Goal: Information Seeking & Learning: Learn about a topic

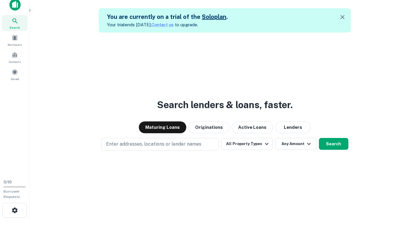
scroll to position [9, 0]
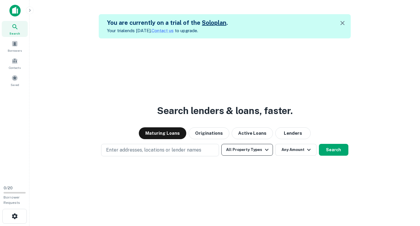
click at [249, 152] on button "All Property Types" at bounding box center [247, 150] width 51 height 12
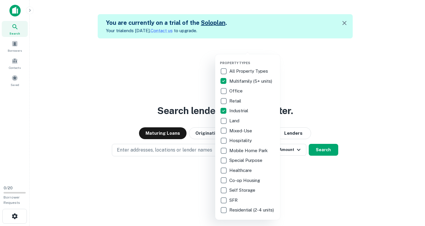
click at [326, 105] on div at bounding box center [212, 113] width 425 height 226
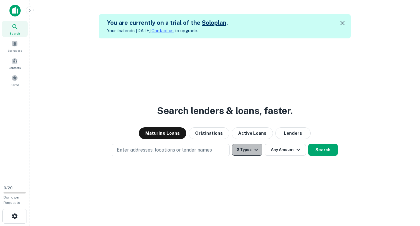
click at [256, 151] on icon "button" at bounding box center [256, 149] width 7 height 7
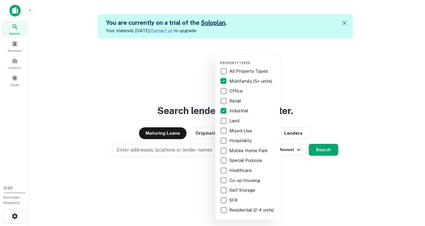
click at [304, 172] on div at bounding box center [212, 113] width 425 height 226
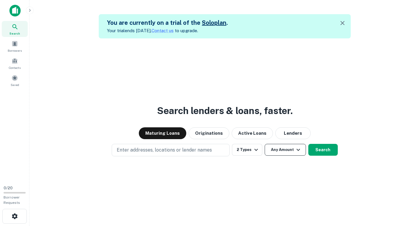
click at [283, 148] on button "Any Amount" at bounding box center [285, 150] width 41 height 12
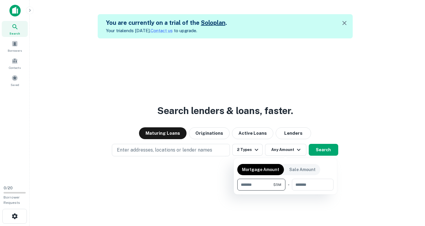
type input "*******"
click at [362, 170] on div at bounding box center [212, 113] width 425 height 226
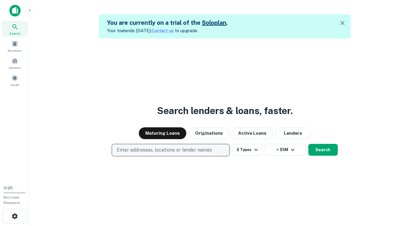
click at [186, 152] on p "Enter addresses, locations or lender names" at bounding box center [164, 149] width 95 height 7
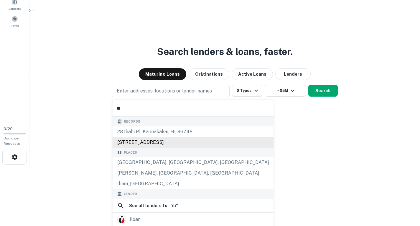
scroll to position [9, 0]
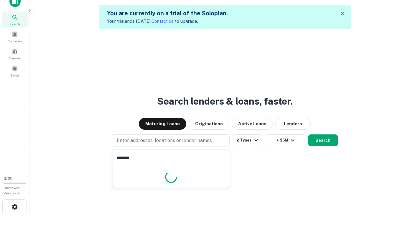
type input "********"
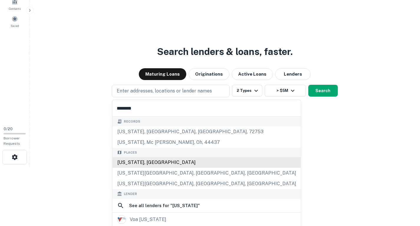
click at [158, 163] on div "Illinois, USA" at bounding box center [207, 162] width 189 height 11
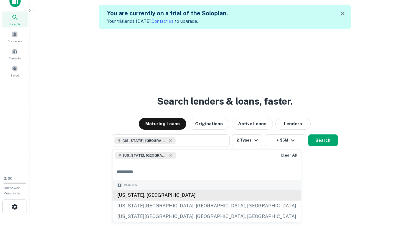
scroll to position [9, 0]
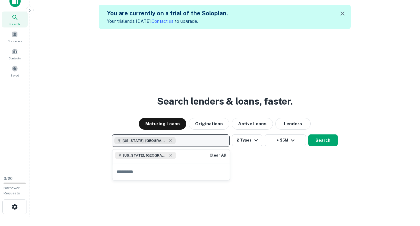
click at [184, 142] on button "Illinois, USA" at bounding box center [171, 140] width 118 height 12
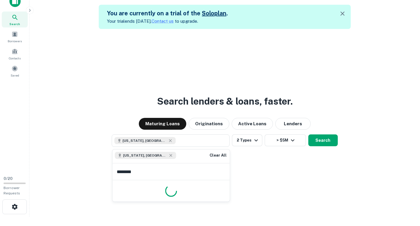
type input "*********"
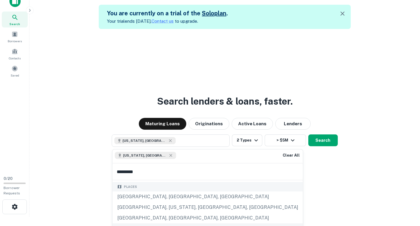
scroll to position [30, 0]
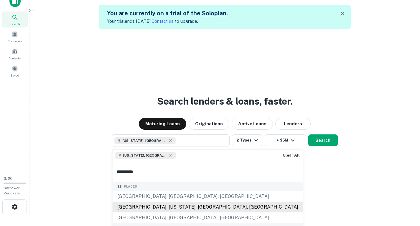
click at [180, 204] on div "Manhattan, New York, NY, USA" at bounding box center [208, 207] width 191 height 11
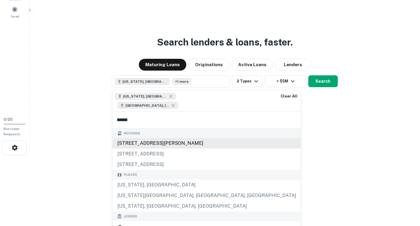
scroll to position [9, 0]
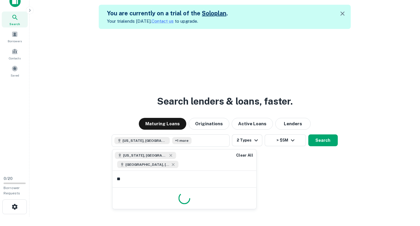
type input "*"
click at [312, 168] on div "Search lenders & loans, faster. Maturing Loans Originations Active Loans Lender…" at bounding box center [224, 142] width 381 height 226
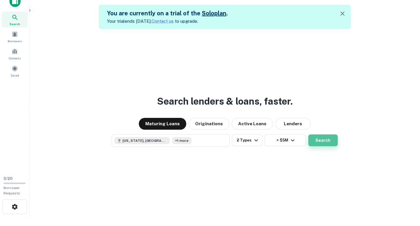
click at [329, 142] on button "Search" at bounding box center [324, 140] width 30 height 12
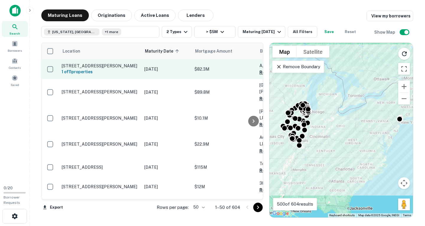
click at [64, 64] on p "304 N 1st St Dunlap, IL 61525" at bounding box center [100, 65] width 77 height 5
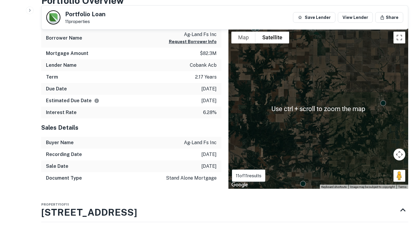
scroll to position [413, 0]
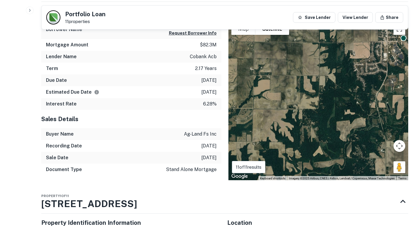
drag, startPoint x: 356, startPoint y: 120, endPoint x: 231, endPoint y: 164, distance: 132.3
click at [232, 163] on div "To activate drag with keyboard, press Alt + Enter. Once in keyboard drag state,…" at bounding box center [319, 100] width 180 height 160
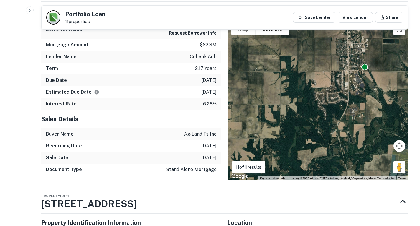
drag, startPoint x: 343, startPoint y: 82, endPoint x: 345, endPoint y: 98, distance: 15.8
click at [328, 110] on div "To activate drag with keyboard, press Alt + Enter. Once in keyboard drag state,…" at bounding box center [319, 100] width 180 height 160
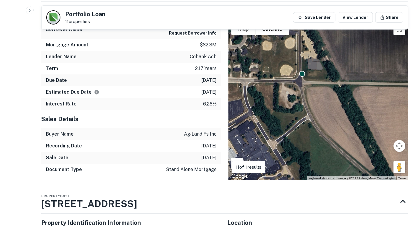
drag, startPoint x: 339, startPoint y: 96, endPoint x: 342, endPoint y: 123, distance: 27.0
click at [342, 123] on div "To activate drag with keyboard, press Alt + Enter. Once in keyboard drag state,…" at bounding box center [319, 100] width 180 height 160
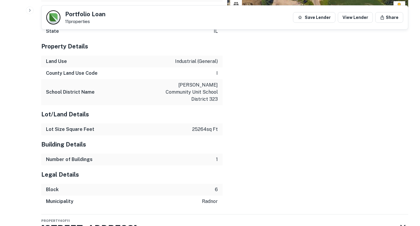
scroll to position [708, 0]
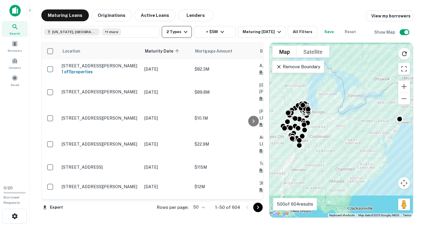
click at [173, 30] on button "2 Types" at bounding box center [177, 32] width 30 height 12
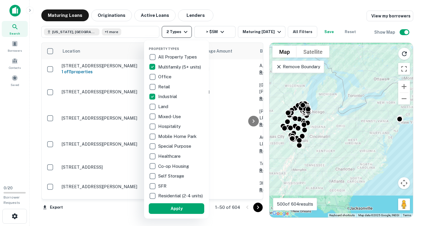
click at [173, 30] on div at bounding box center [212, 113] width 425 height 226
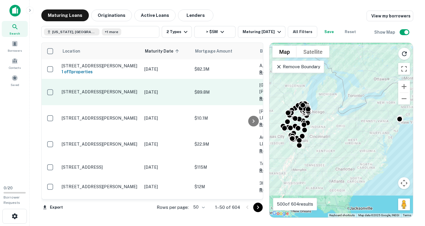
click at [126, 93] on p "2567 Greenleaf Ave Elk Grove Village, IL 60007" at bounding box center [100, 91] width 77 height 5
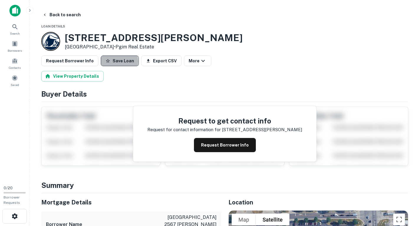
click at [112, 61] on button "Save Loan" at bounding box center [120, 60] width 38 height 11
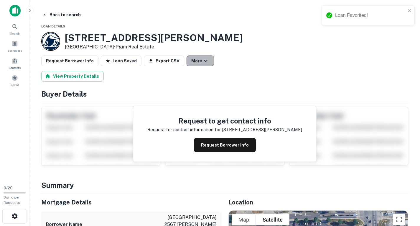
click at [202, 59] on icon "button" at bounding box center [205, 60] width 7 height 7
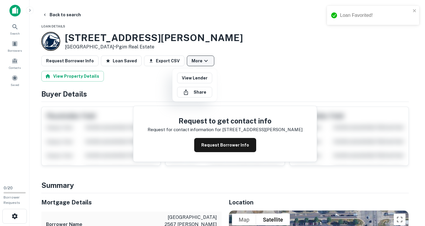
click at [197, 59] on div at bounding box center [212, 113] width 425 height 226
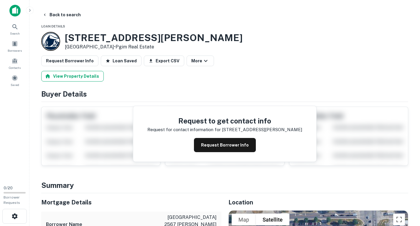
click at [91, 76] on button "View Property Details" at bounding box center [72, 76] width 63 height 11
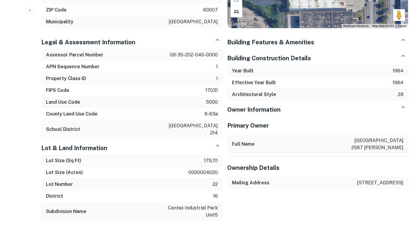
scroll to position [325, 0]
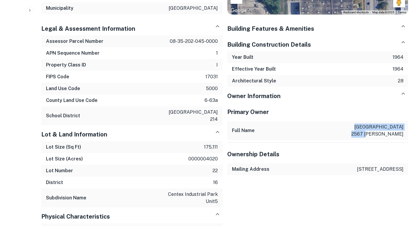
drag, startPoint x: 353, startPoint y: 126, endPoint x: 403, endPoint y: 140, distance: 52.2
click at [403, 140] on div "Full Name exeter 2567 greenleaf lp" at bounding box center [317, 130] width 181 height 19
copy p "exeter 2567 greenleaf lp"
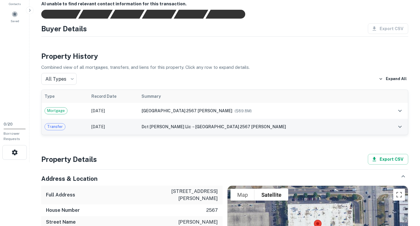
scroll to position [0, 0]
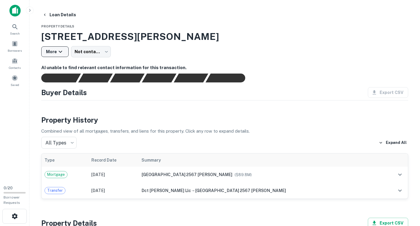
click at [62, 50] on icon "button" at bounding box center [60, 51] width 7 height 7
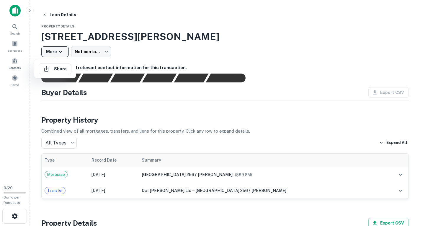
click at [62, 50] on div at bounding box center [212, 113] width 425 height 226
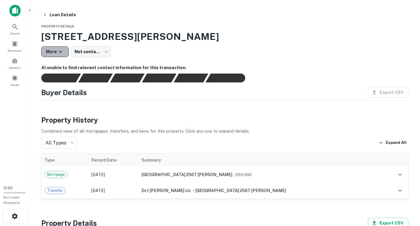
click at [63, 49] on icon "button" at bounding box center [60, 51] width 7 height 7
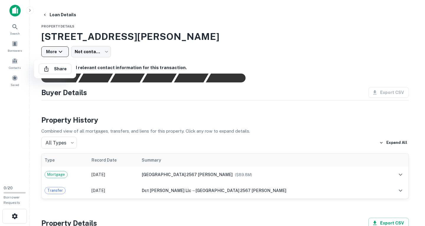
click at [55, 68] on button "Share" at bounding box center [55, 68] width 33 height 11
click at [47, 16] on div at bounding box center [212, 113] width 425 height 226
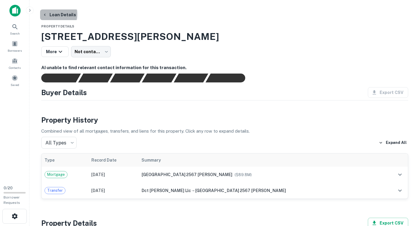
click at [47, 14] on icon "button" at bounding box center [44, 14] width 5 height 5
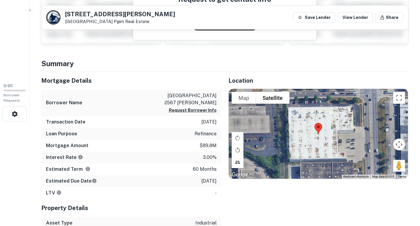
scroll to position [89, 0]
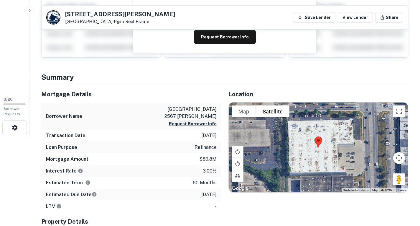
click at [199, 123] on button "Request Borrower Info" at bounding box center [193, 123] width 48 height 7
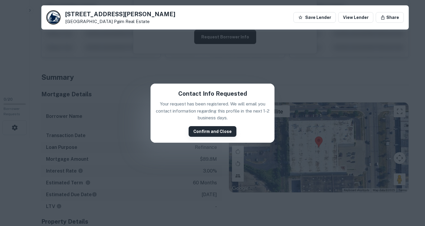
click at [209, 130] on button "Confirm and Close" at bounding box center [213, 131] width 48 height 11
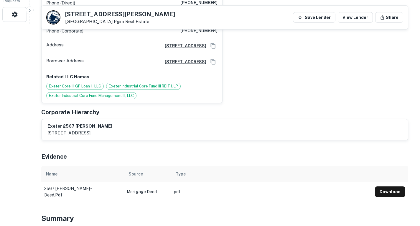
scroll to position [236, 0]
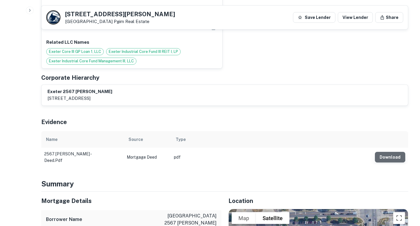
click at [388, 152] on button "Download" at bounding box center [390, 157] width 30 height 11
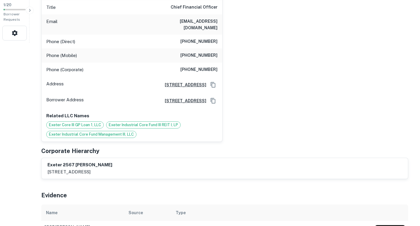
scroll to position [0, 0]
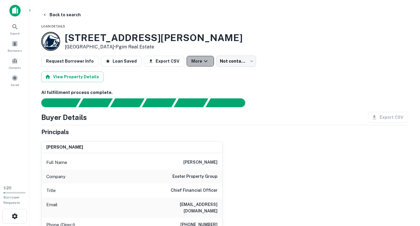
click at [202, 60] on icon "button" at bounding box center [205, 61] width 7 height 7
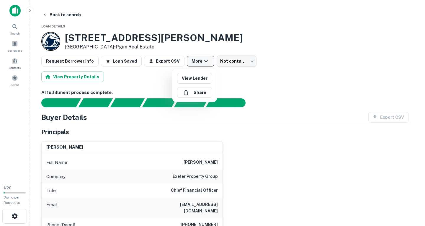
click at [196, 60] on div at bounding box center [212, 113] width 425 height 226
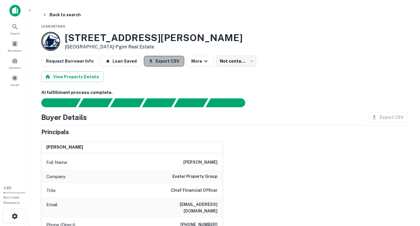
click at [158, 61] on button "Export CSV" at bounding box center [164, 61] width 40 height 11
drag, startPoint x: 67, startPoint y: 35, endPoint x: 124, endPoint y: 48, distance: 59.0
click at [124, 48] on div "2567 Greenleaf Ave Elk Grove Village, IL 60007 • Pgim Real Estate" at bounding box center [154, 41] width 178 height 18
copy div "2567 Greenleaf Ave Elk Grove Village, IL 60007"
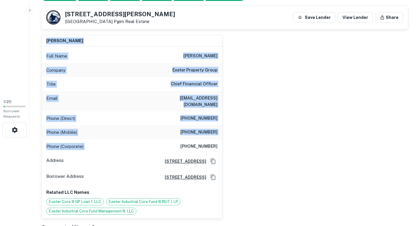
scroll to position [89, 0]
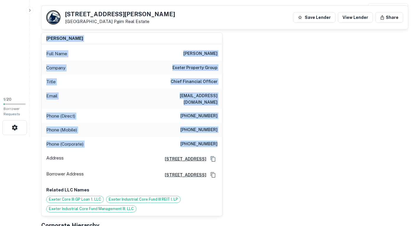
drag, startPoint x: 45, startPoint y: 116, endPoint x: 220, endPoint y: 138, distance: 176.3
click at [219, 137] on div "timothy j. weber Full Name timothy j. weber Company exeter property group Title…" at bounding box center [132, 124] width 181 height 183
copy div "timothy j. weber Full Name timothy j. weber Company exeter property group Title…"
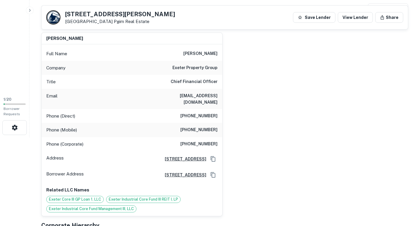
click at [229, 17] on div "2567 Greenleaf Ave Elk Grove Village, IL 60007 Pgim Real Estate Save Lender Vie…" at bounding box center [225, 18] width 367 height 24
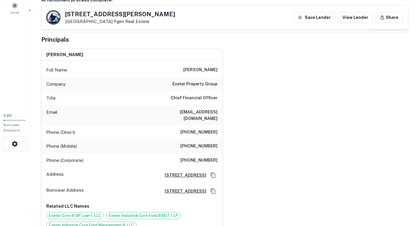
scroll to position [30, 0]
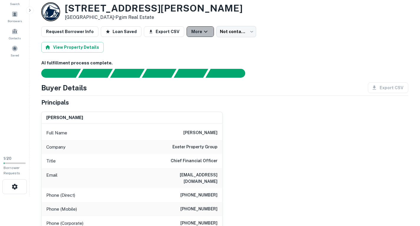
click at [192, 30] on button "More" at bounding box center [200, 31] width 27 height 11
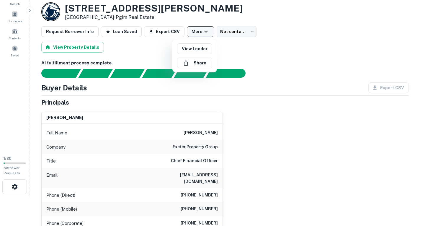
click at [192, 30] on div at bounding box center [212, 113] width 425 height 226
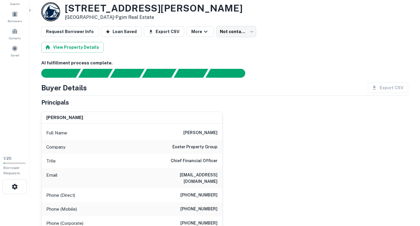
click at [239, 30] on body "Search Borrowers Contacts Saved 1 / 20 Borrower Requests Back to search Loan De…" at bounding box center [210, 83] width 420 height 226
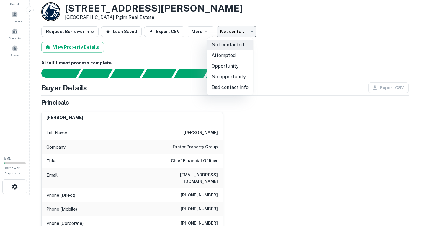
click at [239, 30] on div at bounding box center [212, 113] width 425 height 226
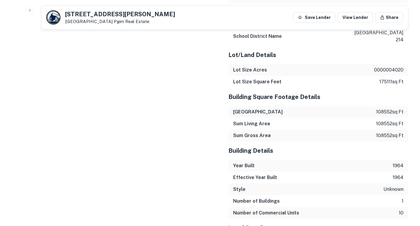
scroll to position [810, 0]
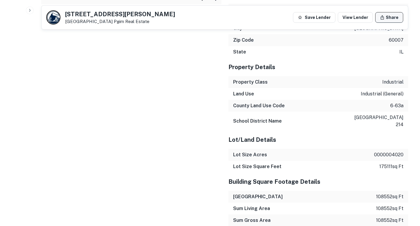
click at [389, 17] on button "Share" at bounding box center [390, 17] width 28 height 11
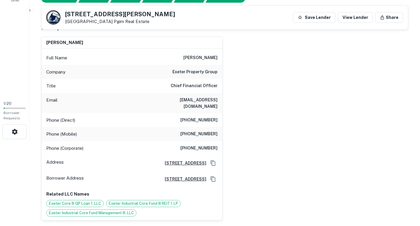
scroll to position [42, 0]
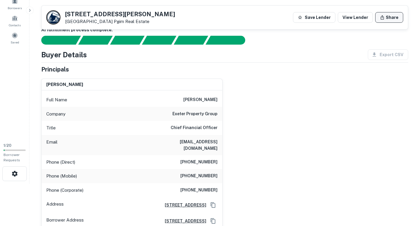
click at [387, 18] on button "Share" at bounding box center [390, 17] width 28 height 11
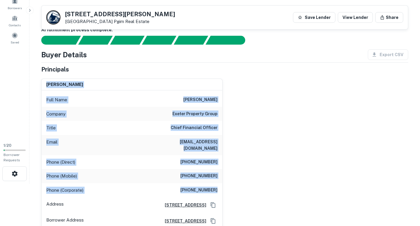
drag, startPoint x: 45, startPoint y: 83, endPoint x: 219, endPoint y: 184, distance: 201.9
click at [219, 184] on div "timothy j. weber Full Name timothy j. weber Company exeter property group Title…" at bounding box center [132, 170] width 181 height 183
copy div "timothy j. weber Full Name timothy j. weber Company exeter property group Title…"
click at [130, 77] on div "timothy j. weber Full Name timothy j. weber Company exeter property group Title…" at bounding box center [130, 168] width 186 height 188
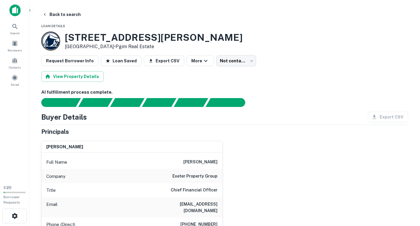
scroll to position [0, 0]
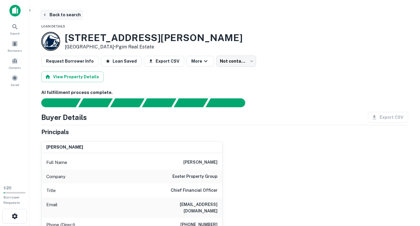
click at [72, 15] on button "Back to search" at bounding box center [61, 14] width 43 height 11
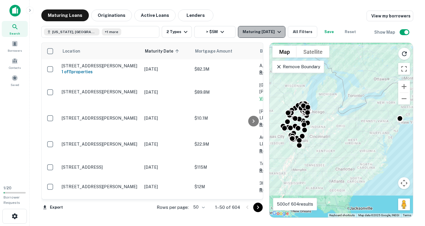
click at [269, 33] on div "Maturing In 1 Year" at bounding box center [263, 31] width 40 height 7
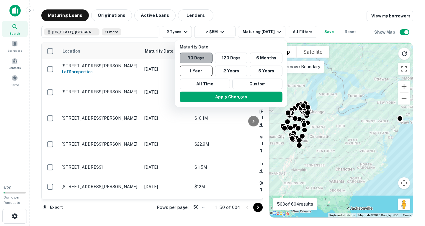
click at [197, 58] on button "90 Days" at bounding box center [196, 58] width 33 height 11
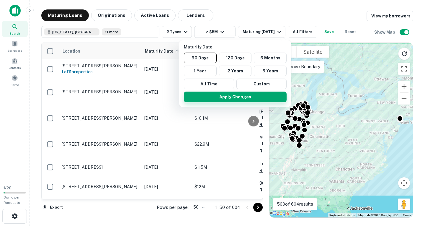
click at [232, 96] on button "Apply Changes" at bounding box center [235, 96] width 103 height 11
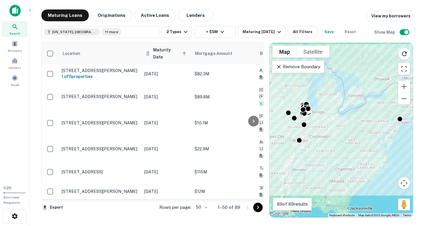
click at [184, 52] on icon at bounding box center [184, 54] width 4 height 4
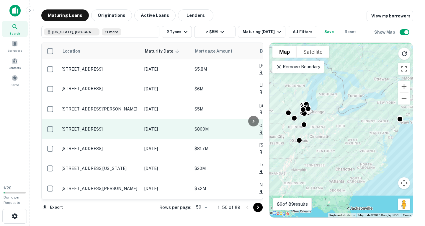
click at [115, 132] on p "3007 Malmo Dr Arlington Heights, IL 60005" at bounding box center [100, 128] width 77 height 5
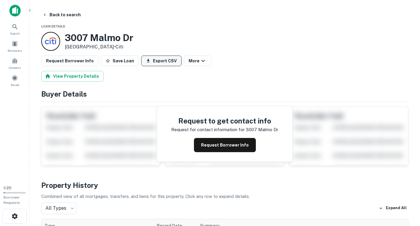
click at [151, 60] on button "Export CSV" at bounding box center [161, 60] width 40 height 11
click at [54, 12] on button "Back to search" at bounding box center [61, 14] width 43 height 11
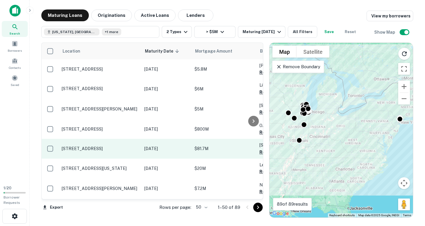
click at [109, 151] on p "5050 N Broadway St Chicago, IL 60640" at bounding box center [100, 148] width 77 height 5
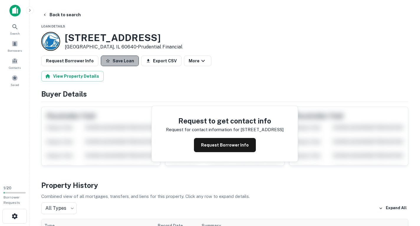
click at [120, 58] on button "Save Loan" at bounding box center [120, 60] width 38 height 11
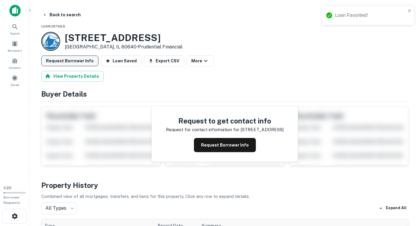
click at [82, 60] on button "Request Borrower Info" at bounding box center [69, 60] width 57 height 11
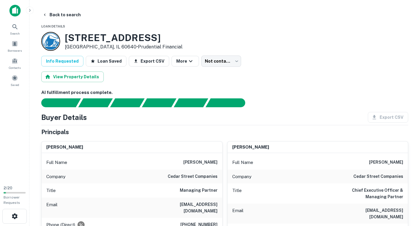
click at [349, 103] on div at bounding box center [221, 102] width 374 height 9
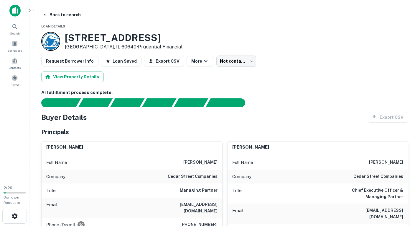
click at [400, 117] on div "Export CSV" at bounding box center [385, 117] width 45 height 11
drag, startPoint x: 68, startPoint y: 35, endPoint x: 160, endPoint y: 41, distance: 92.0
click at [160, 41] on div "5050 N Broadway St Chicago, IL 60640 • Prudential Financial" at bounding box center [224, 41] width 367 height 19
click at [155, 35] on h3 "5050 N Broadway St" at bounding box center [124, 37] width 118 height 11
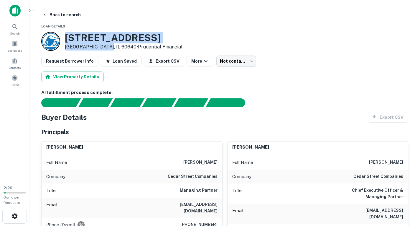
drag, startPoint x: 66, startPoint y: 34, endPoint x: 104, endPoint y: 47, distance: 40.5
click at [104, 47] on div "5050 N Broadway St Chicago, IL 60640 • Prudential Financial" at bounding box center [124, 41] width 118 height 18
copy div "5050 N Broadway St Chicago, IL 60640"
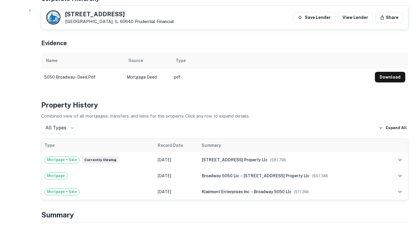
scroll to position [472, 0]
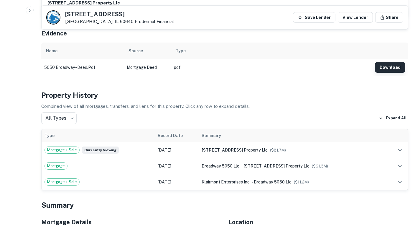
click at [388, 62] on button "Download" at bounding box center [390, 67] width 30 height 11
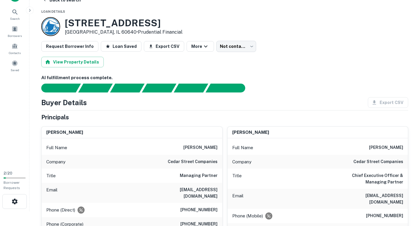
scroll to position [30, 0]
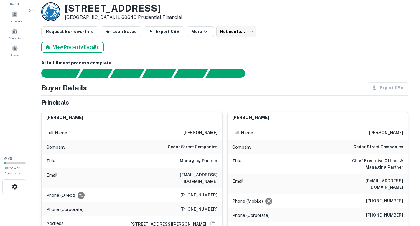
click at [78, 46] on button "View Property Details" at bounding box center [72, 47] width 63 height 11
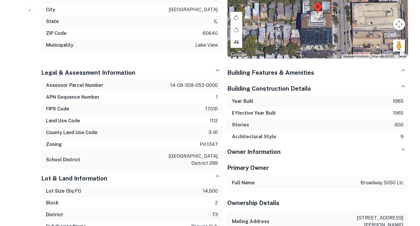
scroll to position [141, 0]
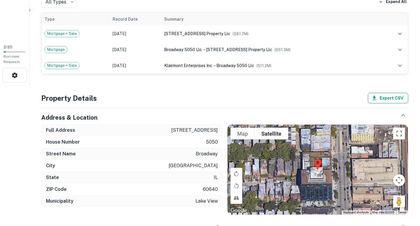
click at [390, 95] on button "Export CSV" at bounding box center [388, 98] width 40 height 11
click at [119, 193] on div "ZIP Code 60640" at bounding box center [131, 189] width 181 height 12
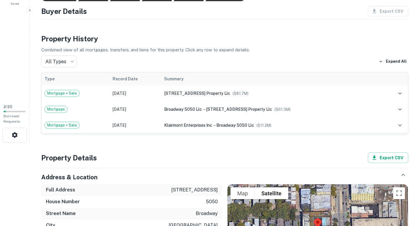
scroll to position [0, 0]
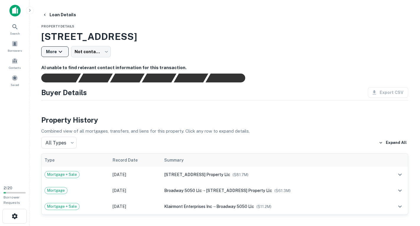
click at [58, 53] on icon "button" at bounding box center [60, 51] width 7 height 7
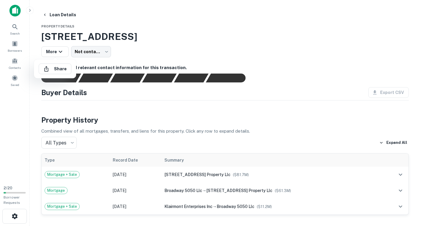
click at [58, 53] on div at bounding box center [212, 113] width 425 height 226
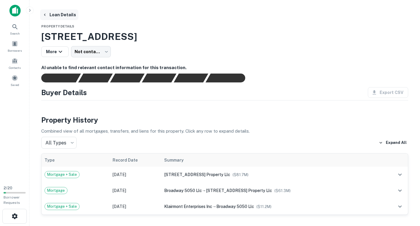
click at [59, 12] on button "Loan Details" at bounding box center [59, 14] width 38 height 11
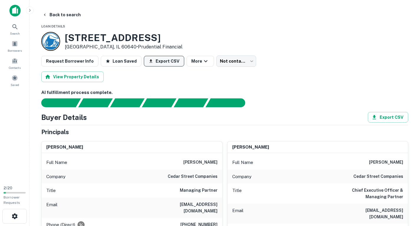
click at [158, 61] on button "Export CSV" at bounding box center [164, 61] width 40 height 11
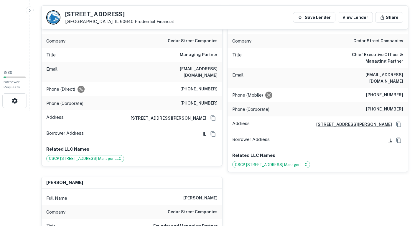
scroll to position [59, 0]
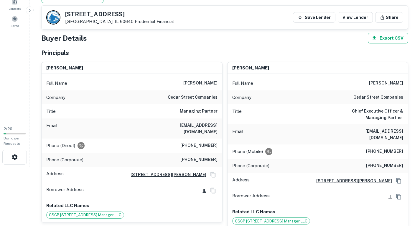
click at [394, 39] on button "Export CSV" at bounding box center [388, 38] width 40 height 11
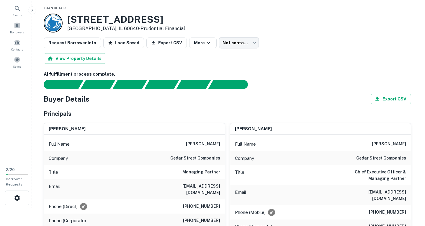
scroll to position [0, 0]
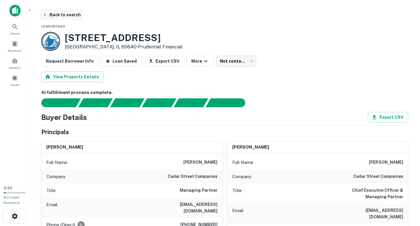
click at [60, 13] on button "Back to search" at bounding box center [61, 14] width 43 height 11
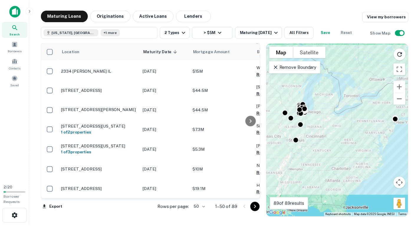
scroll to position [925, 0]
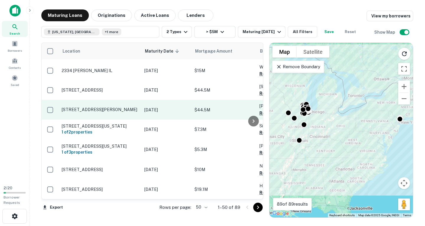
click at [120, 100] on td "2750 Alft Ln Elgin, IL 60124" at bounding box center [100, 109] width 83 height 19
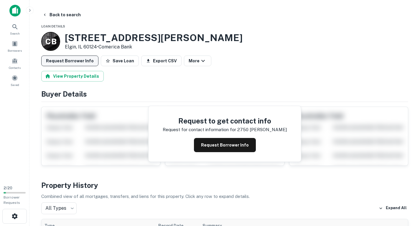
click at [82, 63] on button "Request Borrower Info" at bounding box center [69, 60] width 57 height 11
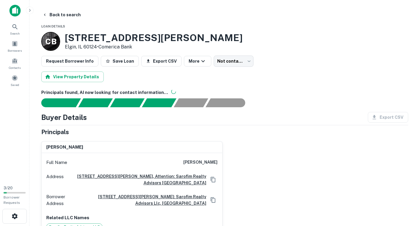
drag, startPoint x: 67, startPoint y: 37, endPoint x: 98, endPoint y: 48, distance: 32.7
click at [98, 48] on div "2750 Alft Ln Elgin, IL 60124 • Comerica Bank" at bounding box center [154, 41] width 178 height 18
copy div "2750 Alft Ln Elgin, IL 60124"
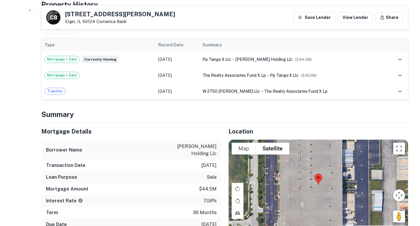
scroll to position [236, 0]
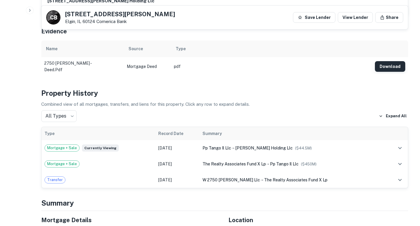
click at [392, 64] on button "Download" at bounding box center [390, 66] width 30 height 11
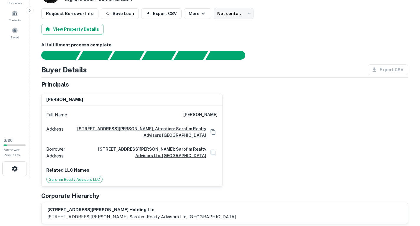
scroll to position [0, 0]
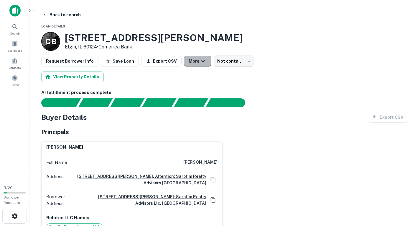
click at [190, 60] on button "More" at bounding box center [197, 61] width 27 height 11
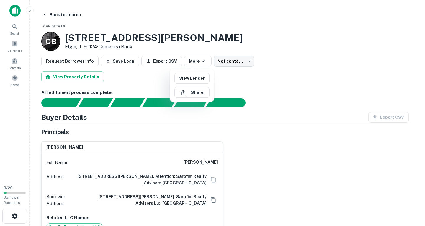
click at [191, 61] on div at bounding box center [212, 113] width 425 height 226
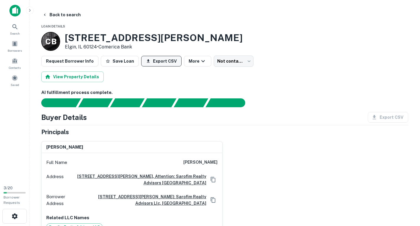
click at [158, 61] on button "Export CSV" at bounding box center [161, 61] width 40 height 11
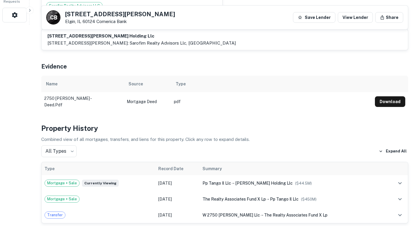
scroll to position [207, 0]
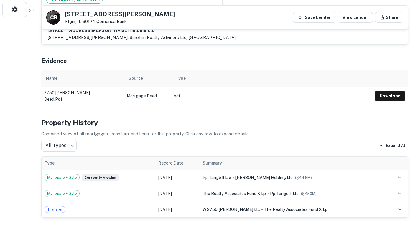
click at [204, 127] on h4 "Property History" at bounding box center [224, 122] width 367 height 11
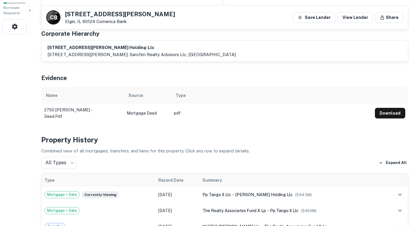
scroll to position [189, 0]
click at [389, 160] on button "Expand All" at bounding box center [393, 162] width 31 height 9
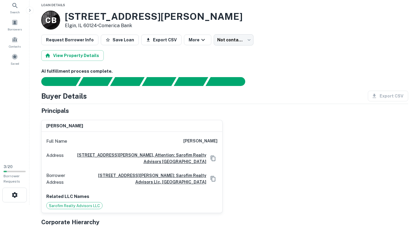
scroll to position [0, 0]
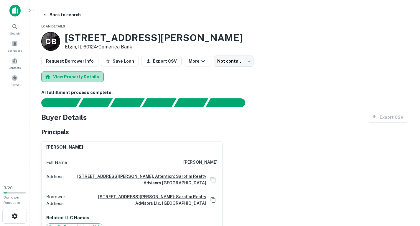
click at [81, 76] on button "View Property Details" at bounding box center [72, 76] width 63 height 11
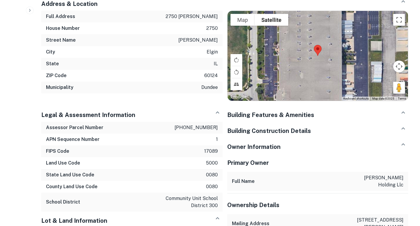
scroll to position [443, 0]
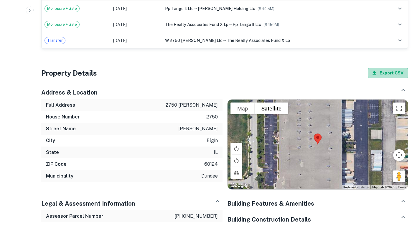
click at [399, 69] on button "Export CSV" at bounding box center [388, 73] width 40 height 11
click at [276, 68] on div "Property Details Export CSV" at bounding box center [224, 73] width 367 height 11
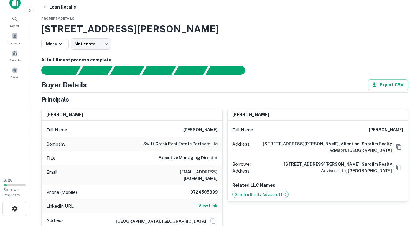
scroll to position [6, 0]
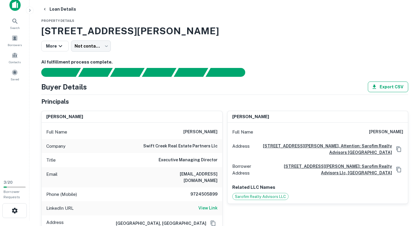
click at [382, 86] on button "Export CSV" at bounding box center [388, 86] width 40 height 11
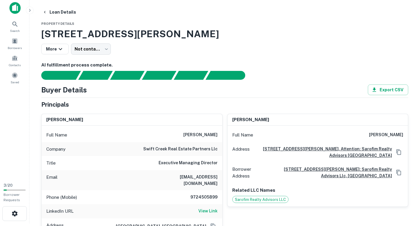
scroll to position [0, 0]
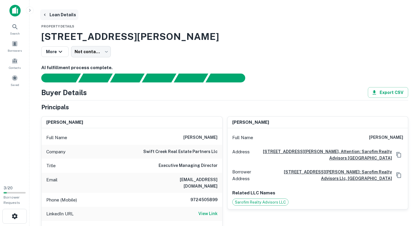
click at [52, 11] on button "Loan Details" at bounding box center [59, 14] width 38 height 11
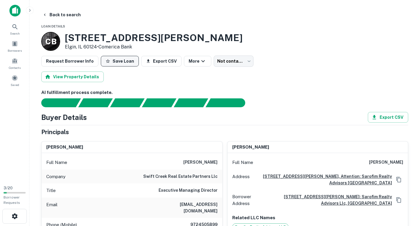
click at [117, 57] on button "Save Loan" at bounding box center [120, 61] width 38 height 11
click at [50, 13] on button "Back to search" at bounding box center [61, 14] width 43 height 11
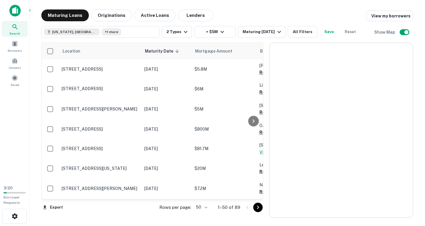
scroll to position [925, 0]
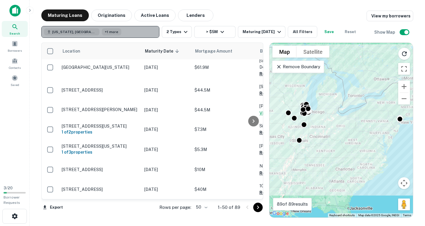
click at [65, 31] on span "Illinois, USA" at bounding box center [74, 31] width 44 height 5
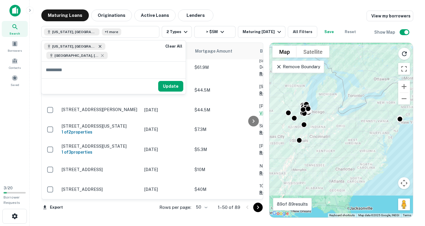
click at [99, 45] on icon at bounding box center [100, 46] width 3 height 3
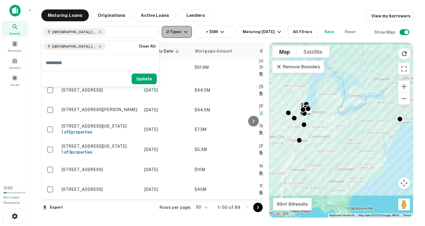
click at [176, 31] on button "2 Types" at bounding box center [177, 32] width 30 height 12
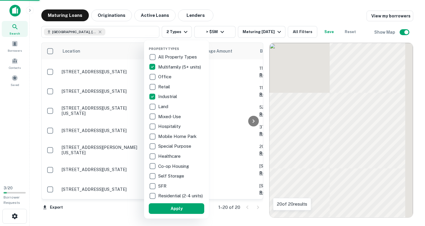
scroll to position [297, 0]
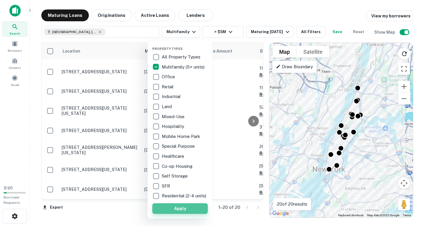
click at [190, 210] on button "Apply" at bounding box center [179, 208] width 55 height 11
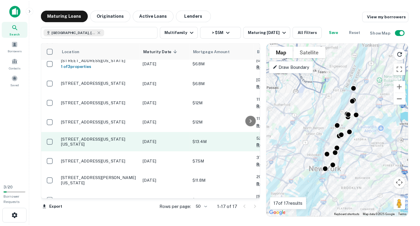
scroll to position [145, 0]
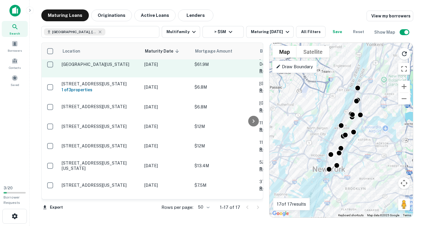
click at [121, 67] on p "Clinton St New York, NY 10002" at bounding box center [100, 64] width 77 height 5
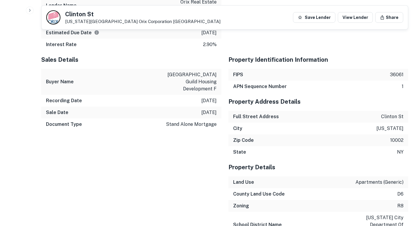
scroll to position [590, 0]
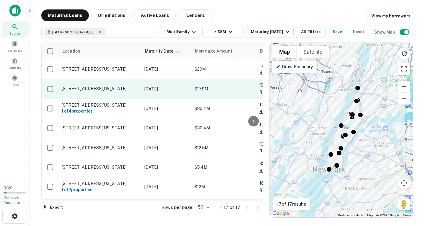
click at [112, 89] on p "797 5th Ave New York, NY 10065" at bounding box center [100, 88] width 77 height 5
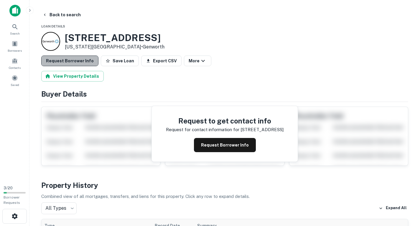
click at [72, 60] on button "Request Borrower Info" at bounding box center [69, 60] width 57 height 11
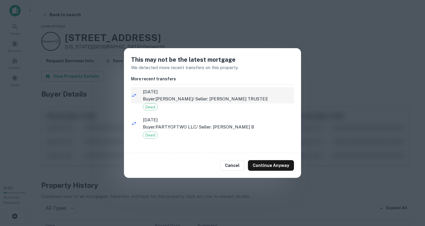
click at [214, 96] on p "Buyer: CHILES LOIS C / Seller: PAULA M SMALLEY TRUSTEE" at bounding box center [218, 98] width 151 height 7
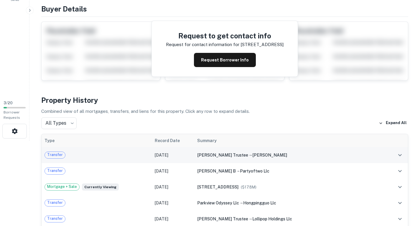
scroll to position [118, 0]
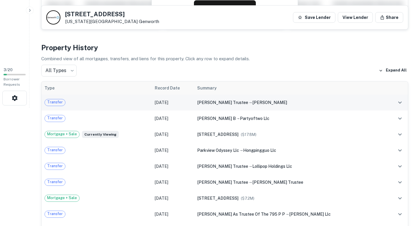
click at [194, 103] on td "Dec 12, 2023" at bounding box center [173, 102] width 42 height 16
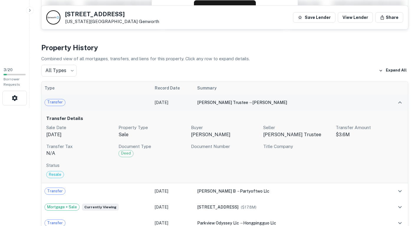
click at [194, 103] on td "Dec 12, 2023" at bounding box center [173, 102] width 42 height 16
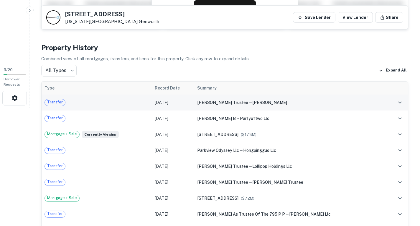
click at [194, 100] on td "Dec 12, 2023" at bounding box center [173, 102] width 42 height 16
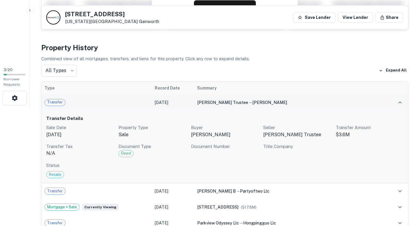
click at [194, 100] on td "Dec 12, 2023" at bounding box center [173, 102] width 42 height 16
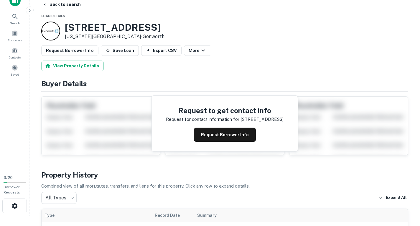
scroll to position [0, 0]
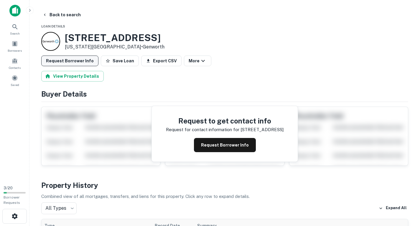
click at [81, 61] on button "Request Borrower Info" at bounding box center [69, 60] width 57 height 11
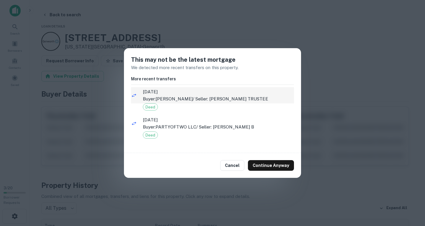
click at [175, 98] on p "Buyer: CHILES LOIS C / Seller: PAULA M SMALLEY TRUSTEE" at bounding box center [218, 98] width 151 height 7
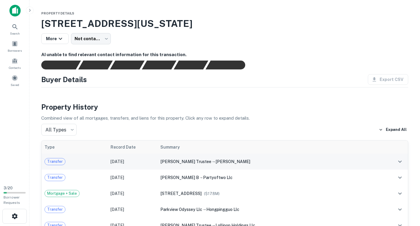
click at [250, 160] on span "chiles lois c" at bounding box center [233, 161] width 35 height 5
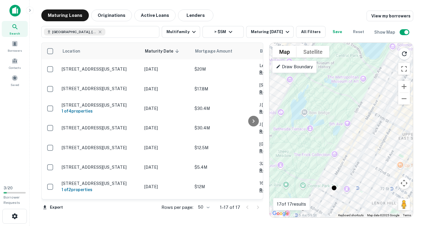
drag, startPoint x: 360, startPoint y: 150, endPoint x: 370, endPoint y: 104, distance: 47.0
click at [370, 104] on div "To activate drag with keyboard, press Alt + Enter. Once in keyboard drag state,…" at bounding box center [340, 130] width 143 height 174
drag, startPoint x: 347, startPoint y: 155, endPoint x: 378, endPoint y: 100, distance: 62.9
click at [377, 101] on div "To activate drag with keyboard, press Alt + Enter. Once in keyboard drag state,…" at bounding box center [340, 130] width 143 height 174
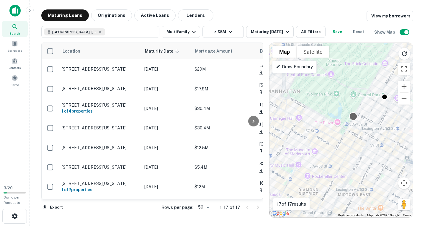
click at [353, 116] on div at bounding box center [353, 116] width 9 height 9
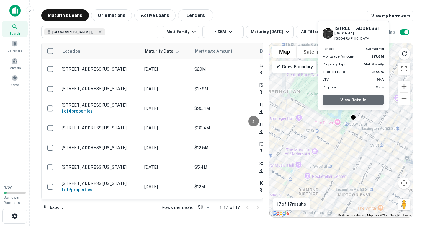
click at [350, 98] on link "View Details" at bounding box center [352, 99] width 61 height 11
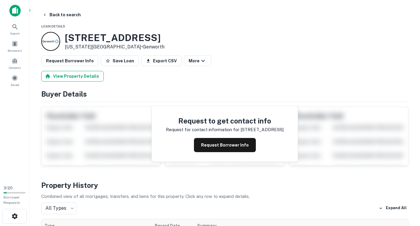
click at [61, 75] on button "View Property Details" at bounding box center [72, 76] width 63 height 11
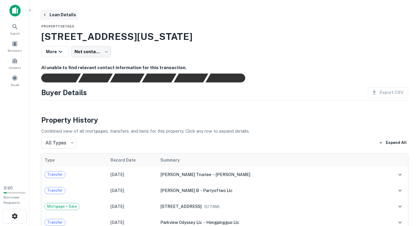
click at [56, 14] on button "Loan Details" at bounding box center [59, 14] width 38 height 11
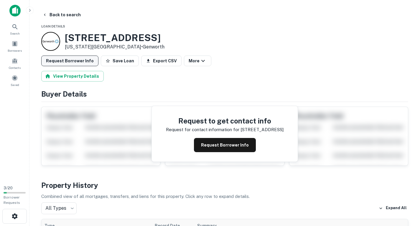
click at [75, 63] on button "Request Borrower Info" at bounding box center [69, 60] width 57 height 11
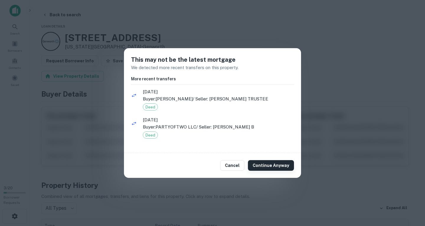
click at [273, 168] on button "Continue Anyway" at bounding box center [271, 165] width 46 height 11
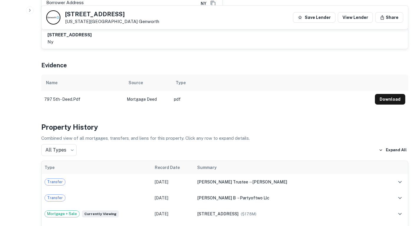
scroll to position [266, 0]
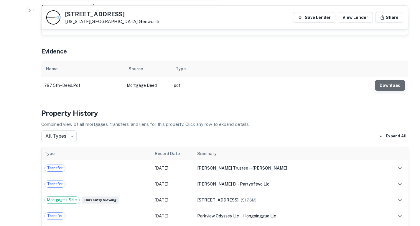
click at [390, 81] on button "Download" at bounding box center [390, 85] width 30 height 11
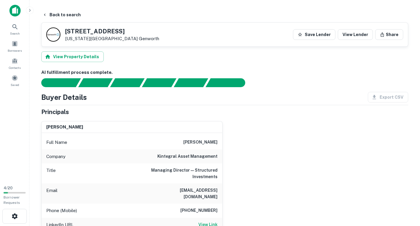
scroll to position [0, 0]
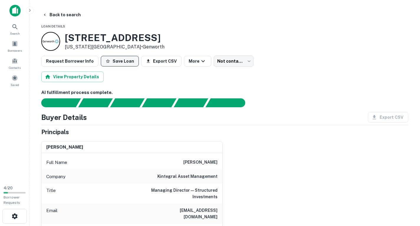
click at [112, 61] on button "Save Loan" at bounding box center [120, 61] width 38 height 11
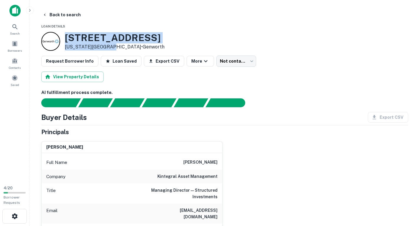
drag, startPoint x: 66, startPoint y: 36, endPoint x: 109, endPoint y: 48, distance: 44.5
click at [109, 48] on div "797 5th Ave New York, NY 10065 • Genworth" at bounding box center [115, 41] width 100 height 18
copy div "797 5th Ave New York, NY 10065"
click at [193, 61] on button "More" at bounding box center [200, 61] width 27 height 11
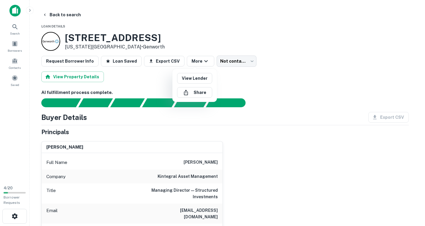
click at [276, 143] on div at bounding box center [212, 113] width 425 height 226
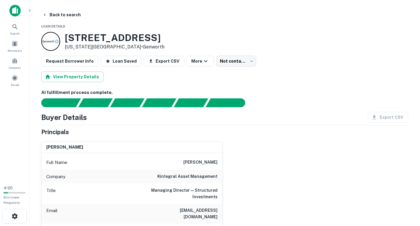
click at [169, 122] on div "Buyer Details Export CSV" at bounding box center [224, 117] width 367 height 11
click at [191, 61] on button "More" at bounding box center [200, 61] width 27 height 11
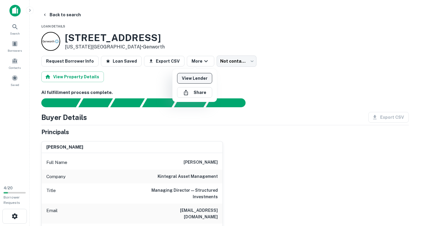
click at [196, 78] on link "View Lender" at bounding box center [194, 78] width 35 height 11
click at [199, 59] on div at bounding box center [212, 113] width 425 height 226
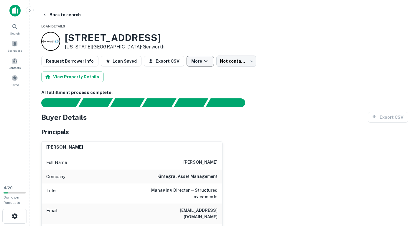
click at [202, 63] on icon "button" at bounding box center [205, 61] width 7 height 7
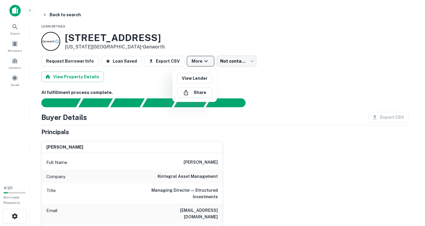
click at [198, 63] on div at bounding box center [212, 113] width 425 height 226
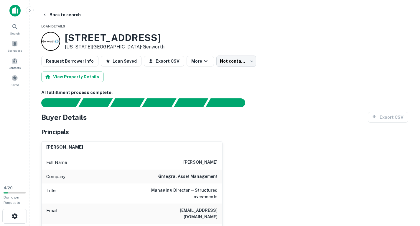
click at [198, 37] on div "797 5th Ave New York, NY 10065 • Genworth" at bounding box center [224, 41] width 367 height 19
click at [162, 59] on button "Export CSV" at bounding box center [164, 61] width 40 height 11
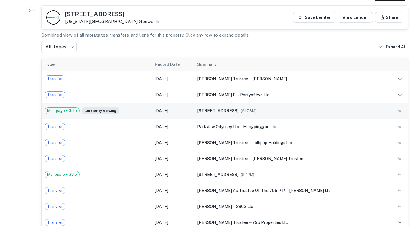
scroll to position [354, 0]
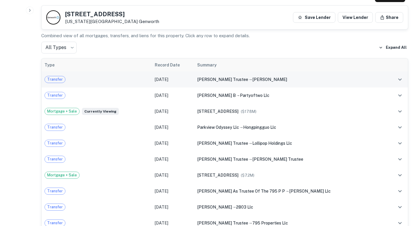
click at [248, 77] on span "paula m smalley trustee" at bounding box center [222, 79] width 51 height 5
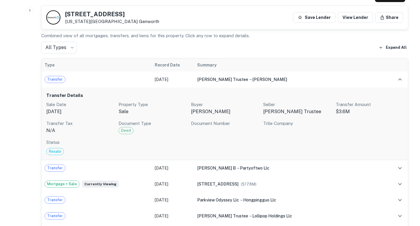
click at [198, 108] on p "chiles lois c" at bounding box center [225, 111] width 68 height 7
click at [247, 109] on p "chiles lois c" at bounding box center [225, 111] width 68 height 7
drag, startPoint x: 191, startPoint y: 105, endPoint x: 221, endPoint y: 107, distance: 30.4
click at [221, 107] on div "Sale Date Nov 30, 2023 Property Type sale Buyer chiles lois c Seller paula m sm…" at bounding box center [224, 117] width 357 height 33
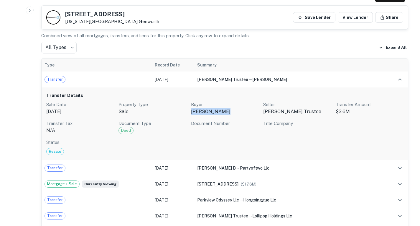
click at [224, 108] on p "chiles lois c" at bounding box center [225, 111] width 68 height 7
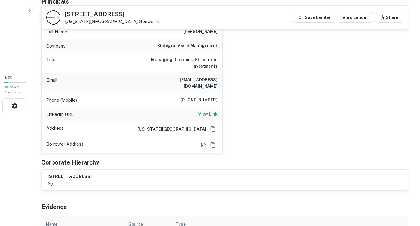
scroll to position [0, 0]
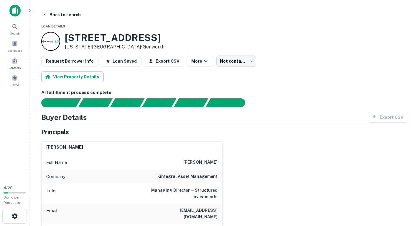
drag, startPoint x: 301, startPoint y: 20, endPoint x: 297, endPoint y: 21, distance: 4.0
click at [301, 20] on div "Back to search" at bounding box center [224, 14] width 367 height 11
click at [202, 59] on icon "button" at bounding box center [205, 61] width 7 height 7
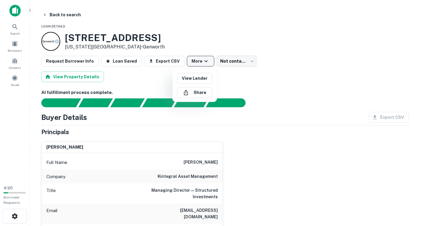
click at [197, 59] on div at bounding box center [212, 113] width 425 height 226
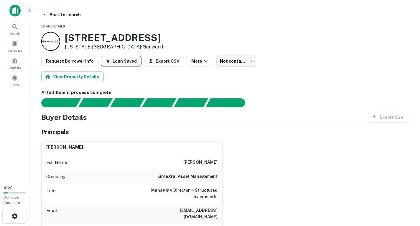
scroll to position [30, 0]
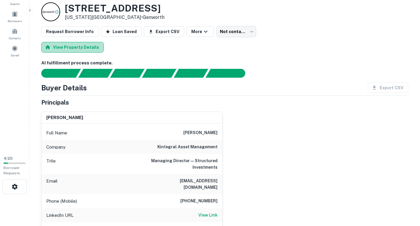
click at [83, 44] on button "View Property Details" at bounding box center [72, 47] width 63 height 11
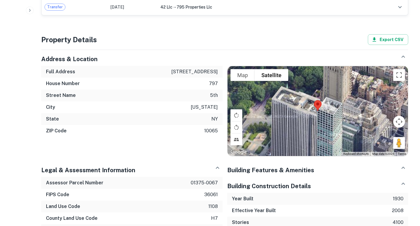
scroll to position [327, 0]
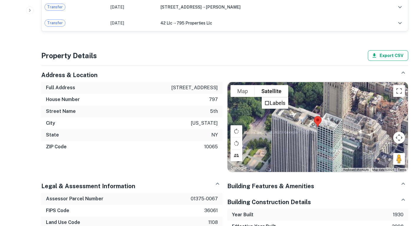
click at [389, 54] on button "Export CSV" at bounding box center [388, 55] width 40 height 11
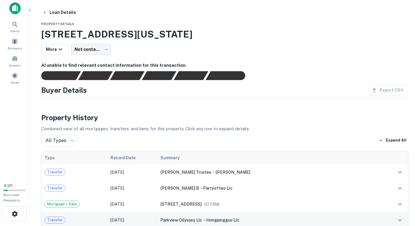
scroll to position [2, 0]
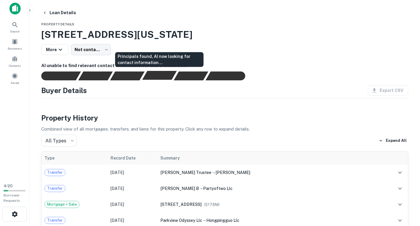
click at [151, 71] on div "Principals found, AI now looking for contact information..." at bounding box center [159, 75] width 35 height 9
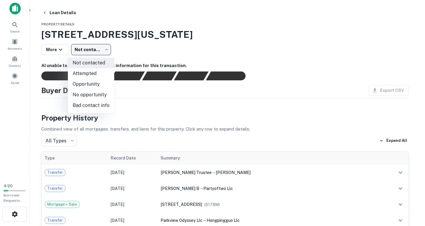
click at [83, 47] on body "Search Borrowers Contacts Saved 4 / 20 Borrower Requests Loan Details Property …" at bounding box center [212, 111] width 425 height 226
click at [154, 100] on div at bounding box center [212, 113] width 425 height 226
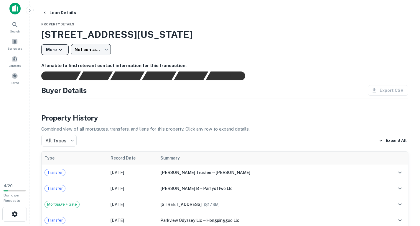
click at [58, 49] on icon "button" at bounding box center [60, 49] width 7 height 7
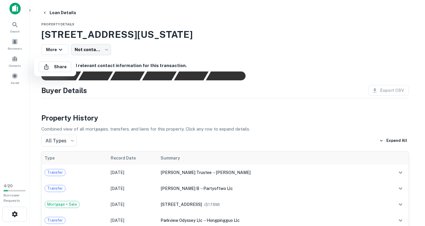
click at [120, 38] on div at bounding box center [212, 113] width 425 height 226
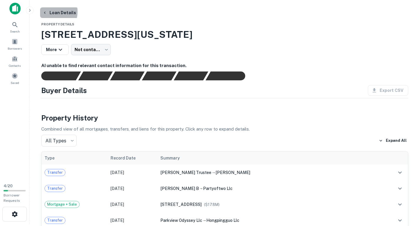
click at [48, 12] on button "Loan Details" at bounding box center [59, 12] width 38 height 11
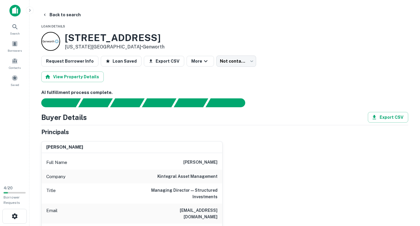
scroll to position [30, 0]
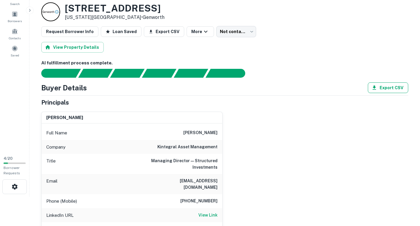
click at [388, 89] on button "Export CSV" at bounding box center [388, 87] width 40 height 11
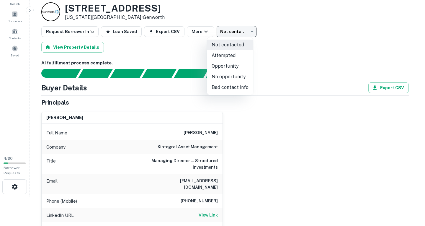
click at [235, 32] on body "Search Borrowers Contacts Saved 4 / 20 Borrower Requests Back to search Loan De…" at bounding box center [212, 83] width 425 height 226
click at [291, 90] on div at bounding box center [212, 113] width 425 height 226
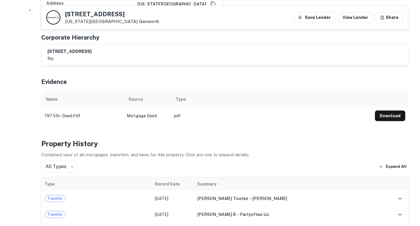
scroll to position [295, 0]
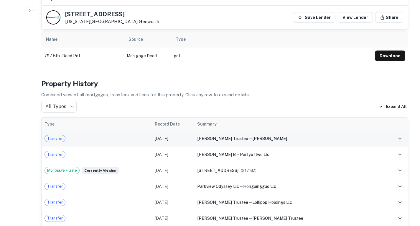
click at [147, 135] on div "Transfer" at bounding box center [97, 138] width 104 height 7
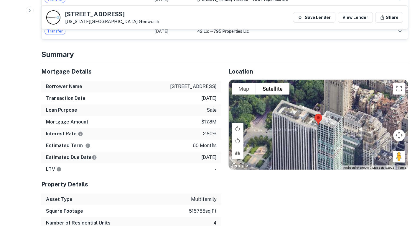
scroll to position [649, 0]
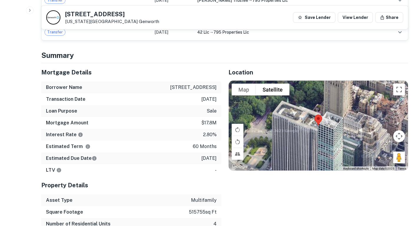
drag, startPoint x: 40, startPoint y: 64, endPoint x: 216, endPoint y: 157, distance: 198.5
click at [216, 157] on div "Mortgage Details Borrower Name 795 fifth avenue corporation Transaction Date 12…" at bounding box center [127, 158] width 187 height 190
copy div "Mortgage Details Borrower Name 795 fifth avenue corporation Transaction Date 12…"
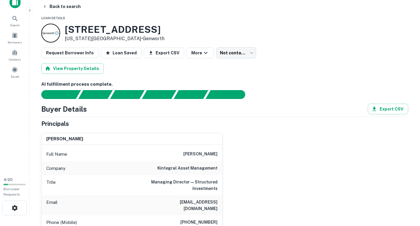
scroll to position [0, 0]
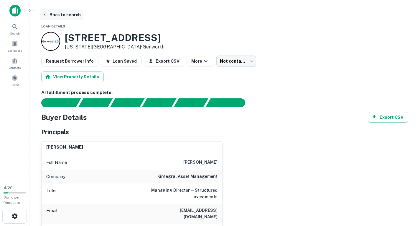
click at [63, 14] on button "Back to search" at bounding box center [61, 14] width 43 height 11
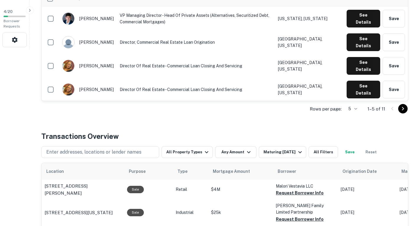
scroll to position [177, 0]
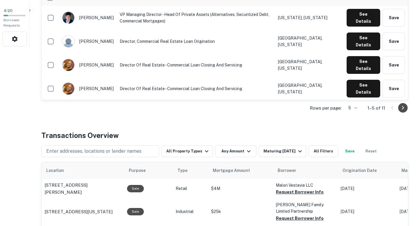
click at [405, 108] on icon "Go to next page" at bounding box center [403, 107] width 7 height 7
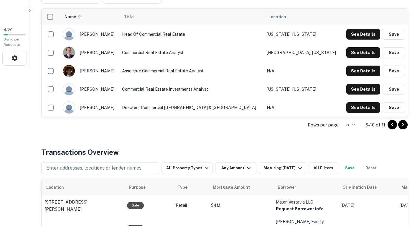
scroll to position [148, 0]
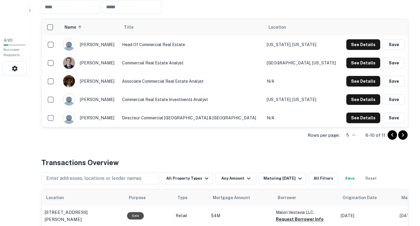
click at [391, 135] on icon "Go to previous page" at bounding box center [392, 134] width 7 height 7
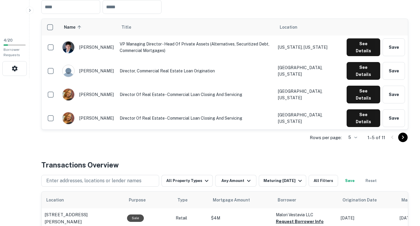
click at [368, 133] on button "See Details" at bounding box center [364, 142] width 34 height 18
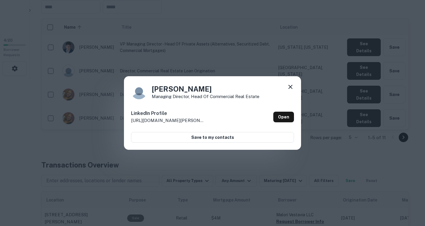
click at [288, 83] on icon at bounding box center [290, 86] width 7 height 7
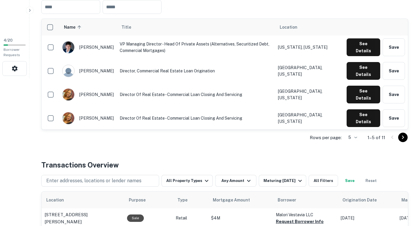
click at [403, 136] on icon "Go to next page" at bounding box center [403, 137] width 7 height 7
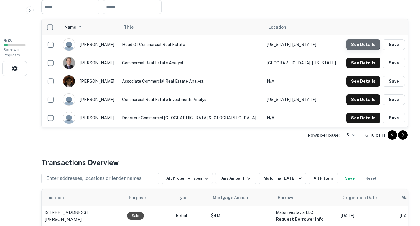
click at [360, 43] on button "See Details" at bounding box center [364, 44] width 34 height 11
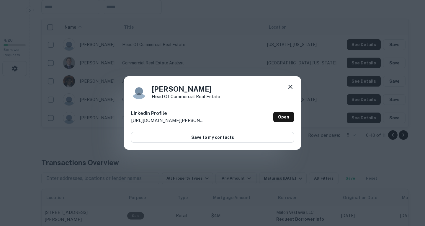
click at [292, 86] on icon at bounding box center [290, 86] width 7 height 7
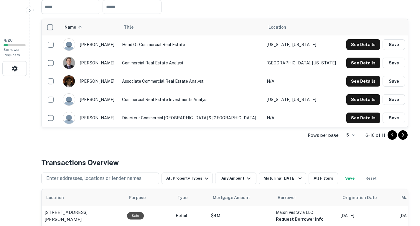
click at [393, 137] on icon "Go to previous page" at bounding box center [392, 134] width 7 height 7
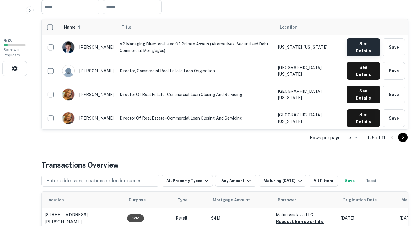
click at [357, 47] on button "See Details" at bounding box center [364, 47] width 34 height 18
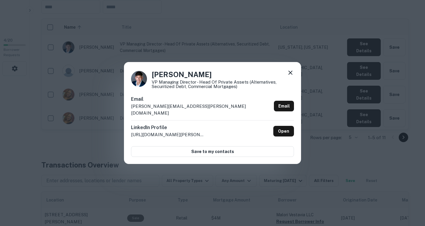
click at [288, 75] on icon at bounding box center [290, 72] width 7 height 7
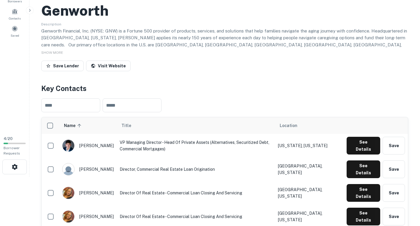
scroll to position [0, 0]
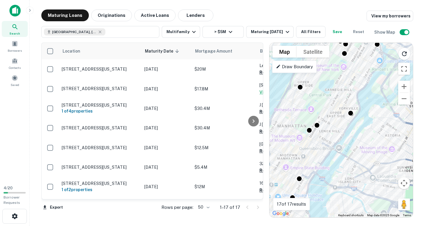
drag, startPoint x: 318, startPoint y: 137, endPoint x: 328, endPoint y: 145, distance: 13.0
click at [328, 145] on div "To activate drag with keyboard, press Alt + Enter. Once in keyboard drag state,…" at bounding box center [340, 130] width 143 height 174
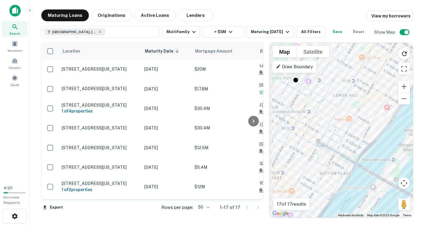
drag, startPoint x: 296, startPoint y: 130, endPoint x: 347, endPoint y: 158, distance: 57.8
click at [347, 158] on div "To activate drag with keyboard, press Alt + Enter. Once in keyboard drag state,…" at bounding box center [340, 130] width 143 height 174
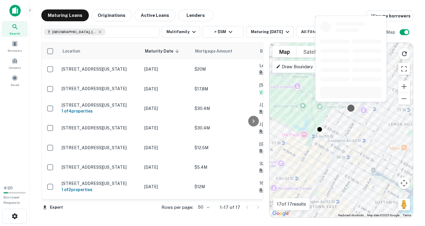
click at [348, 107] on div at bounding box center [350, 108] width 9 height 9
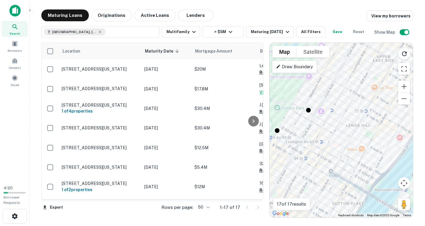
drag, startPoint x: 366, startPoint y: 124, endPoint x: 315, endPoint y: 128, distance: 50.6
click at [315, 128] on div "To activate drag with keyboard, press Alt + Enter. Once in keyboard drag state,…" at bounding box center [340, 130] width 143 height 174
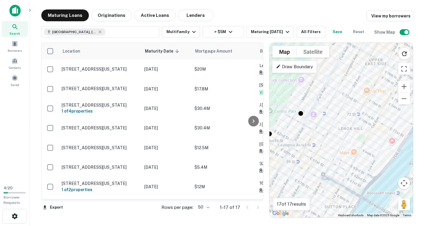
drag, startPoint x: 315, startPoint y: 128, endPoint x: 349, endPoint y: 113, distance: 37.2
click at [345, 114] on div "To activate drag with keyboard, press Alt + Enter. Once in keyboard drag state,…" at bounding box center [340, 130] width 143 height 174
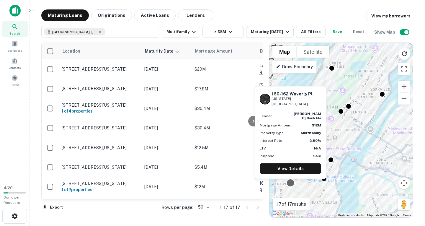
click at [289, 184] on div at bounding box center [290, 182] width 9 height 9
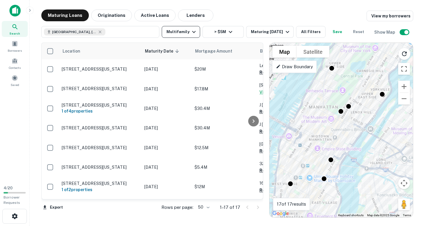
click at [181, 31] on button "Multifamily" at bounding box center [181, 32] width 38 height 12
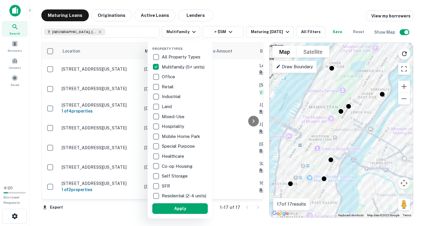
click at [175, 97] on p "Industrial" at bounding box center [172, 96] width 20 height 7
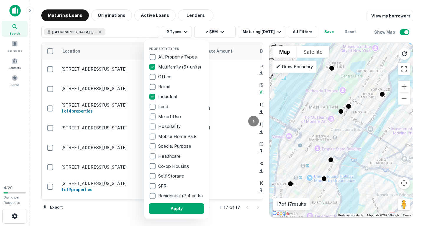
click at [176, 117] on p "Mixed-Use" at bounding box center [170, 116] width 24 height 7
click at [171, 154] on p "Healthcare" at bounding box center [170, 156] width 24 height 7
click at [175, 212] on button "Apply" at bounding box center [176, 208] width 55 height 11
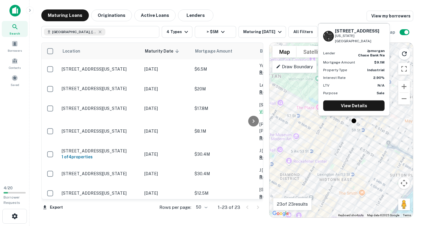
click at [355, 119] on div "515 Park Ave New York, NY 10022 Lender jpmorgan chase bank na Mortgage Amount $…" at bounding box center [353, 70] width 73 height 97
click at [357, 104] on link "View Details" at bounding box center [353, 105] width 61 height 11
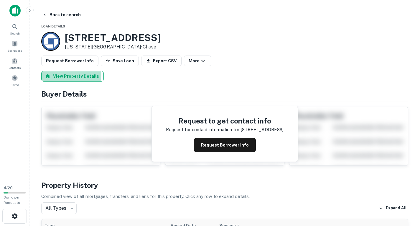
click at [69, 74] on button "View Property Details" at bounding box center [72, 76] width 63 height 11
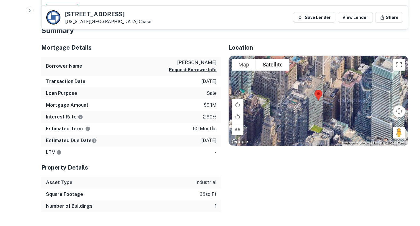
scroll to position [325, 0]
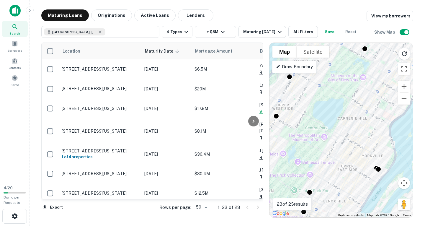
drag, startPoint x: 321, startPoint y: 120, endPoint x: 387, endPoint y: 96, distance: 71.0
click at [387, 96] on div "To activate drag with keyboard, press Alt + Enter. Once in keyboard drag state,…" at bounding box center [340, 130] width 143 height 174
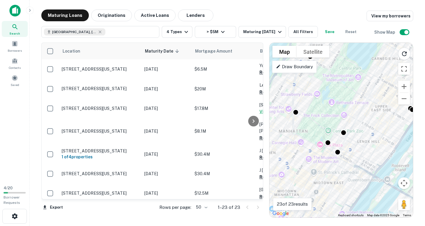
drag, startPoint x: 331, startPoint y: 148, endPoint x: 351, endPoint y: 116, distance: 37.9
click at [351, 117] on div "To activate drag with keyboard, press Alt + Enter. Once in keyboard drag state,…" at bounding box center [340, 130] width 143 height 174
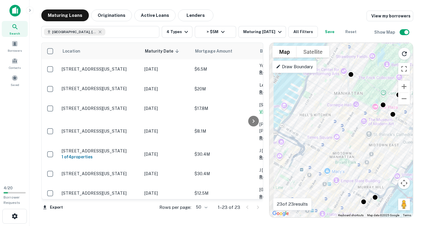
drag, startPoint x: 314, startPoint y: 162, endPoint x: 362, endPoint y: 112, distance: 69.3
click at [363, 113] on div "To activate drag with keyboard, press Alt + Enter. Once in keyboard drag state,…" at bounding box center [340, 130] width 143 height 174
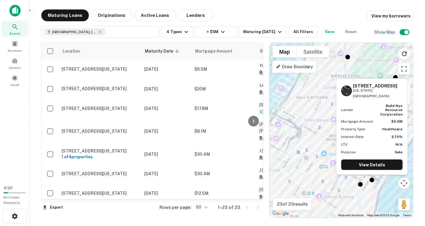
click at [373, 177] on div "314-316 E 35th St New York, NY 10016 Lender build nyc resource corporation Mort…" at bounding box center [371, 127] width 73 height 101
click at [373, 179] on div at bounding box center [371, 178] width 9 height 9
click at [373, 164] on link "View Details" at bounding box center [371, 164] width 61 height 11
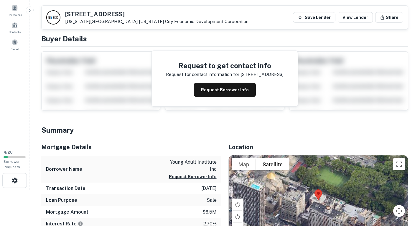
scroll to position [35, 0]
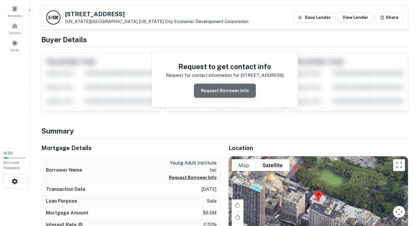
click at [226, 93] on button "Request Borrower Info" at bounding box center [225, 90] width 62 height 14
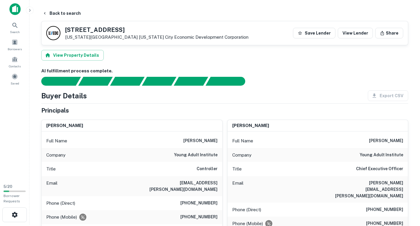
scroll to position [0, 0]
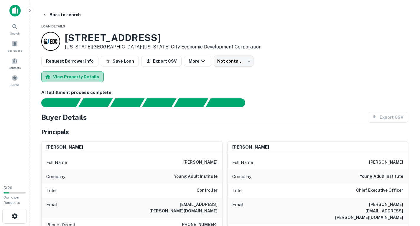
click at [79, 76] on button "View Property Details" at bounding box center [72, 76] width 63 height 11
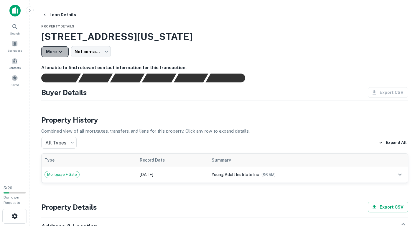
click at [63, 51] on icon "button" at bounding box center [60, 51] width 7 height 7
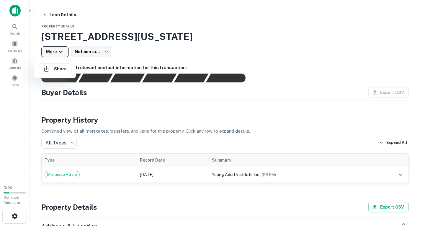
click at [63, 51] on div at bounding box center [212, 113] width 425 height 226
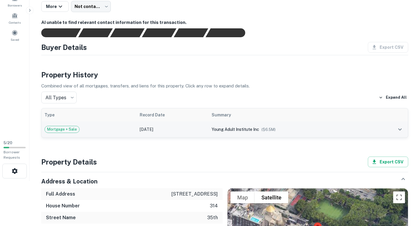
scroll to position [59, 0]
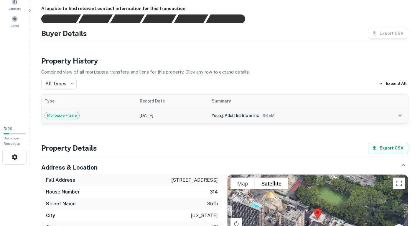
click at [401, 116] on icon "expand row" at bounding box center [401, 115] width 4 height 2
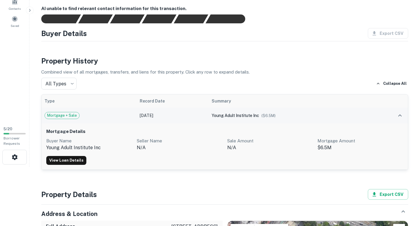
click at [401, 116] on icon "expand row" at bounding box center [400, 115] width 7 height 7
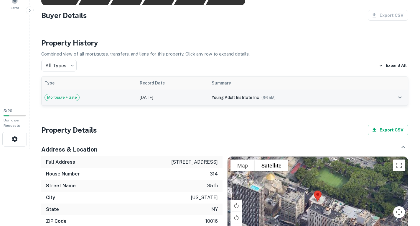
scroll to position [89, 0]
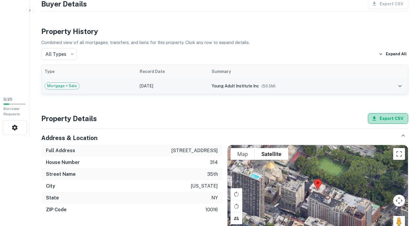
click at [397, 120] on button "Export CSV" at bounding box center [388, 118] width 40 height 11
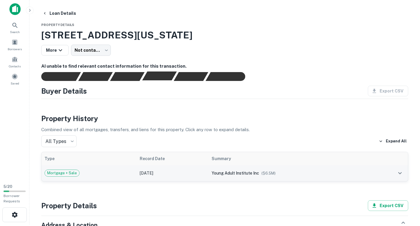
scroll to position [0, 0]
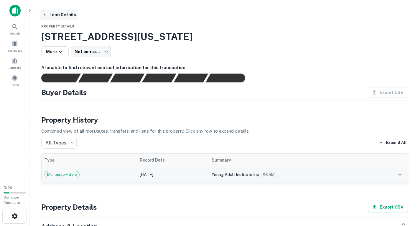
click at [62, 17] on button "Loan Details" at bounding box center [59, 14] width 38 height 11
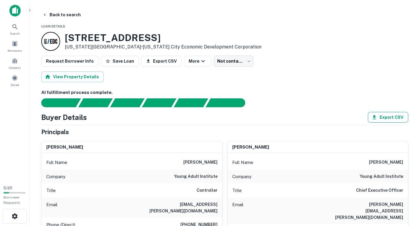
click at [390, 117] on button "Export CSV" at bounding box center [388, 117] width 40 height 11
click at [155, 59] on button "Export CSV" at bounding box center [161, 61] width 40 height 11
click at [89, 40] on h3 "[STREET_ADDRESS]" at bounding box center [163, 37] width 197 height 11
drag, startPoint x: 65, startPoint y: 37, endPoint x: 146, endPoint y: 37, distance: 80.5
click at [146, 37] on h3 "[STREET_ADDRESS]" at bounding box center [163, 37] width 197 height 11
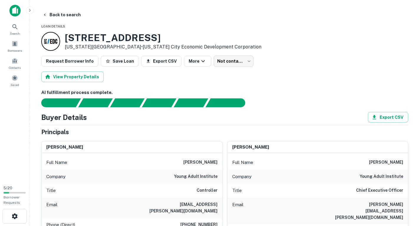
copy h3 "[STREET_ADDRESS]"
click at [399, 75] on div "View Property Details" at bounding box center [224, 76] width 367 height 11
click at [191, 62] on button "More" at bounding box center [197, 61] width 27 height 11
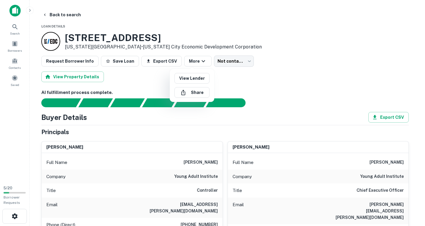
click at [122, 83] on div at bounding box center [212, 113] width 425 height 226
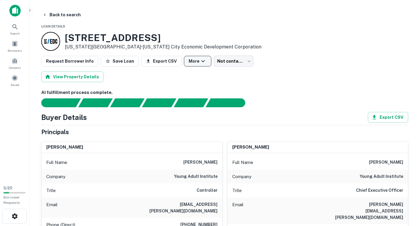
click at [200, 62] on icon "button" at bounding box center [203, 61] width 7 height 7
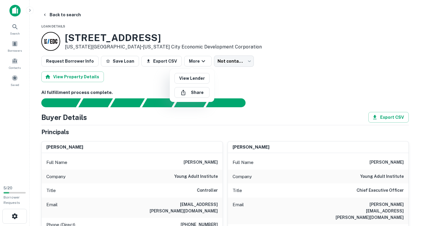
click at [195, 61] on div at bounding box center [212, 113] width 425 height 226
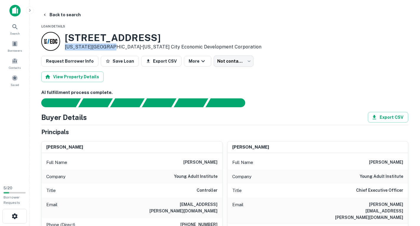
drag, startPoint x: 66, startPoint y: 46, endPoint x: 108, endPoint y: 46, distance: 42.2
click at [108, 46] on p "[US_STATE][GEOGRAPHIC_DATA] • [US_STATE] City Economic Development Corporation" at bounding box center [163, 46] width 197 height 7
copy p "[US_STATE][GEOGRAPHIC_DATA]"
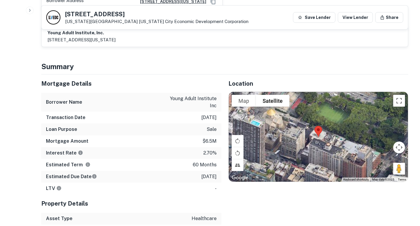
scroll to position [413, 0]
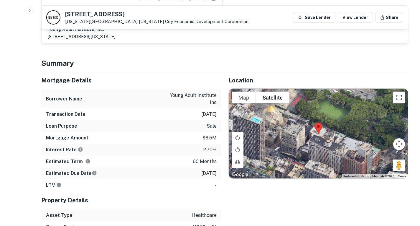
drag, startPoint x: 40, startPoint y: 58, endPoint x: 217, endPoint y: 158, distance: 202.9
click at [217, 158] on div "Mortgage Details Borrower Name young adult institute inc Transaction Date [DATE…" at bounding box center [127, 163] width 187 height 185
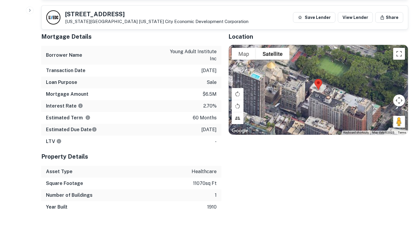
scroll to position [443, 0]
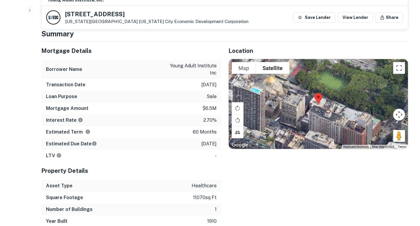
click at [53, 79] on div "Transaction Date [DATE]" at bounding box center [131, 85] width 180 height 12
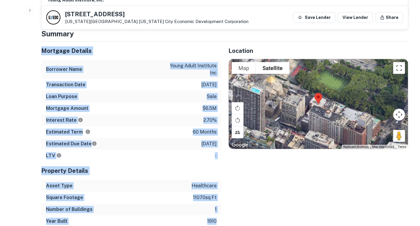
drag, startPoint x: 42, startPoint y: 32, endPoint x: 218, endPoint y: 201, distance: 243.7
click at [218, 201] on div "Mortgage Details Borrower Name young adult institute inc Transaction Date 12/17…" at bounding box center [131, 134] width 180 height 185
copy div "Mortgage Details Borrower Name young adult institute inc Transaction Date 12/17…"
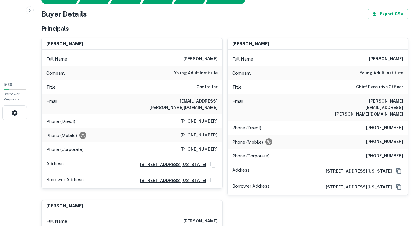
scroll to position [0, 0]
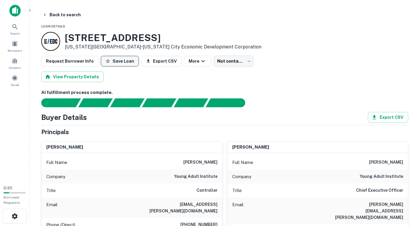
click at [112, 62] on button "Save Loan" at bounding box center [120, 61] width 38 height 11
click at [219, 60] on body "Loan Favorited! Search Borrowers Contacts Saved 5 / 20 Borrower Requests Back t…" at bounding box center [210, 113] width 420 height 226
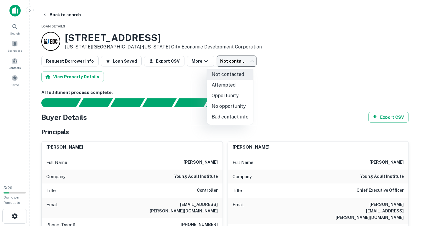
click at [286, 78] on div at bounding box center [212, 113] width 425 height 226
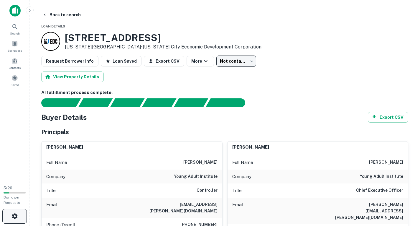
click at [15, 214] on icon "button" at bounding box center [14, 215] width 7 height 7
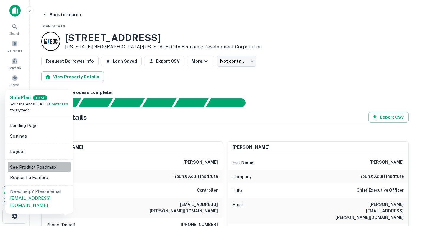
click at [35, 166] on li "See Product Roadmap" at bounding box center [39, 167] width 63 height 11
click at [52, 14] on div at bounding box center [212, 113] width 425 height 226
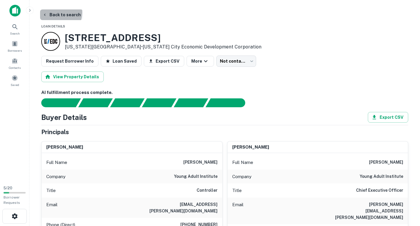
click at [55, 12] on button "Back to search" at bounding box center [61, 14] width 43 height 11
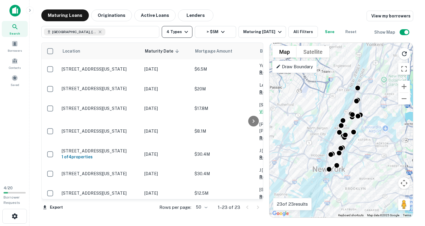
click at [184, 28] on button "4 Types" at bounding box center [177, 32] width 31 height 12
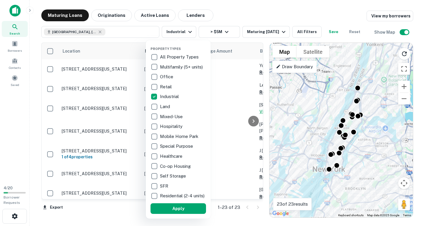
click at [276, 28] on div at bounding box center [212, 113] width 425 height 226
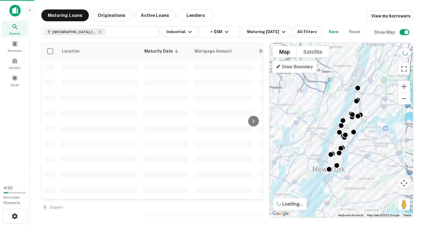
click at [285, 31] on div "Property Types All Property Types Multifamily (5+ units) Office Retail Industri…" at bounding box center [212, 113] width 425 height 226
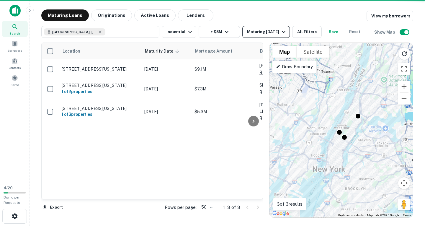
click at [286, 31] on icon "button" at bounding box center [283, 31] width 7 height 7
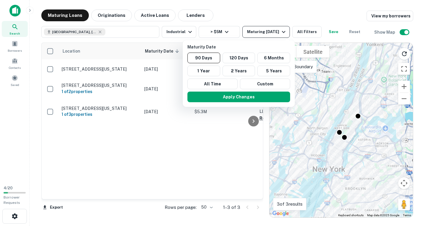
click at [286, 31] on div at bounding box center [212, 113] width 425 height 226
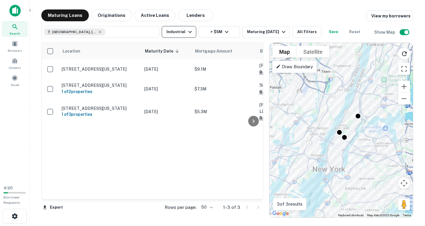
click at [186, 32] on icon "button" at bounding box center [189, 31] width 7 height 7
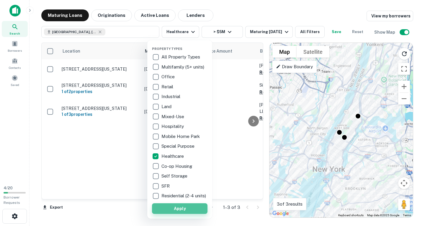
click at [182, 213] on button "Apply" at bounding box center [179, 208] width 55 height 11
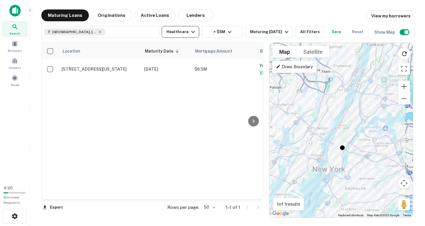
click at [191, 33] on icon "button" at bounding box center [192, 31] width 7 height 7
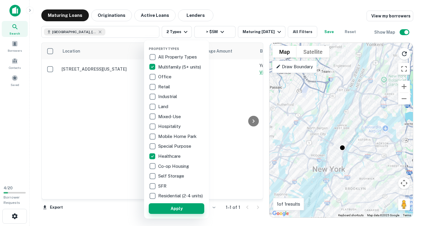
click at [183, 212] on button "Apply" at bounding box center [176, 208] width 55 height 11
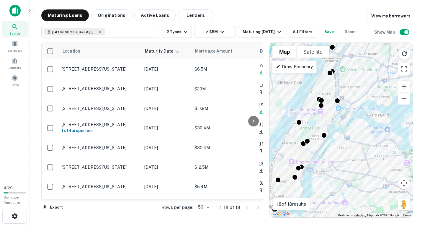
drag, startPoint x: 342, startPoint y: 133, endPoint x: 288, endPoint y: 125, distance: 54.3
click at [288, 125] on div "To activate drag with keyboard, press Alt + Enter. Once in keyboard drag state,…" at bounding box center [340, 130] width 143 height 174
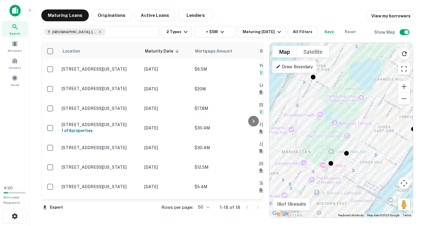
drag, startPoint x: 325, startPoint y: 130, endPoint x: 347, endPoint y: 112, distance: 28.4
click at [347, 112] on div "To activate drag with keyboard, press Alt + Enter. Once in keyboard drag state,…" at bounding box center [340, 130] width 143 height 174
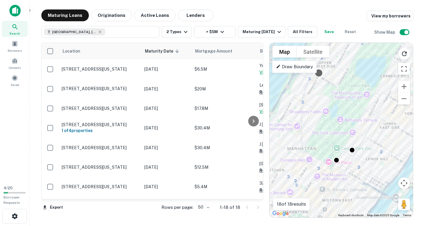
click at [320, 71] on div at bounding box center [318, 72] width 9 height 9
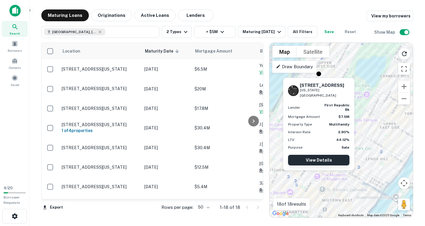
click at [326, 155] on link "View Details" at bounding box center [318, 160] width 61 height 11
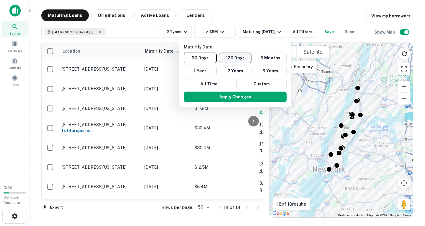
click at [224, 56] on button "120 Days" at bounding box center [235, 58] width 33 height 11
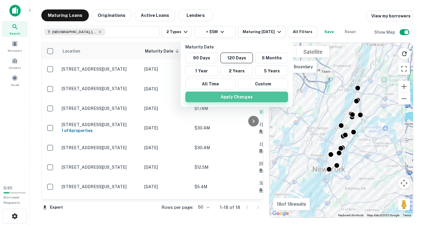
click at [223, 99] on button "Apply Changes" at bounding box center [236, 96] width 103 height 11
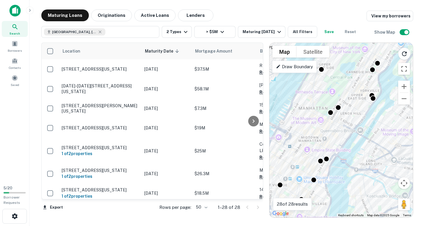
drag, startPoint x: 335, startPoint y: 127, endPoint x: 350, endPoint y: 109, distance: 23.5
click at [350, 109] on div "To activate drag with keyboard, press Alt + Enter. Once in keyboard drag state,…" at bounding box center [340, 130] width 143 height 174
click at [188, 32] on icon "button" at bounding box center [185, 31] width 7 height 7
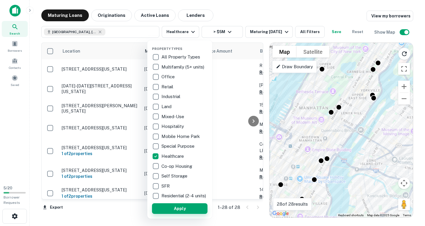
click at [187, 212] on button "Apply" at bounding box center [179, 208] width 55 height 11
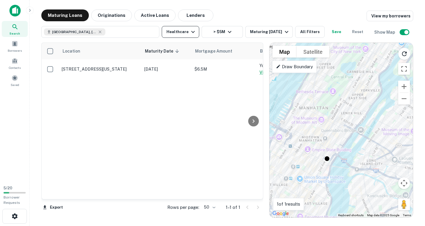
click at [185, 32] on button "Healthcare" at bounding box center [180, 32] width 37 height 12
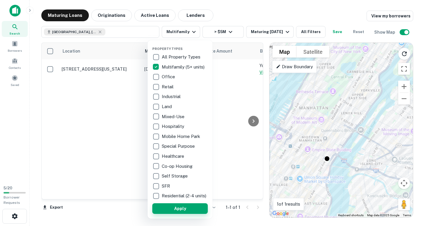
click at [190, 214] on button "Apply" at bounding box center [179, 208] width 55 height 11
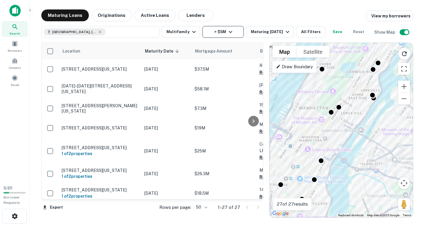
click at [233, 35] on button "> $5M" at bounding box center [222, 32] width 41 height 12
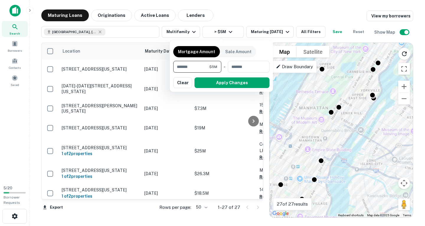
drag, startPoint x: 202, startPoint y: 65, endPoint x: 160, endPoint y: 62, distance: 41.8
click at [160, 62] on div "Mortgage Amount Sale Amount ******* $5M ​ - ​ Apply Changes Clear" at bounding box center [212, 113] width 425 height 226
click at [179, 65] on input "*******" at bounding box center [191, 67] width 36 height 12
type input "********"
click at [229, 78] on button "Apply Changes" at bounding box center [231, 82] width 75 height 11
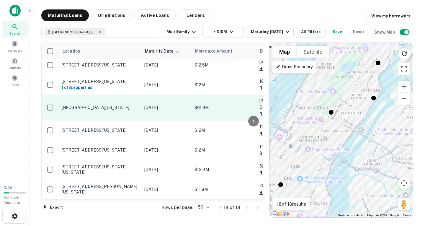
scroll to position [276, 0]
click at [114, 105] on p "Clinton St New York, NY 10002" at bounding box center [100, 107] width 77 height 5
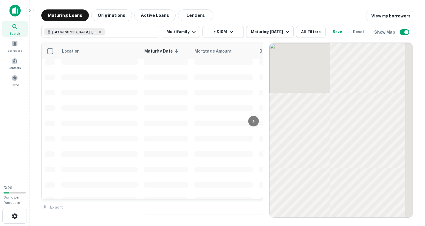
scroll to position [276, 0]
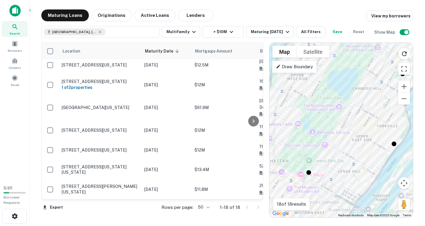
drag, startPoint x: 354, startPoint y: 157, endPoint x: 367, endPoint y: 119, distance: 40.0
click at [367, 119] on div "To activate drag with keyboard, press Alt + Enter. Once in keyboard drag state,…" at bounding box center [340, 130] width 143 height 174
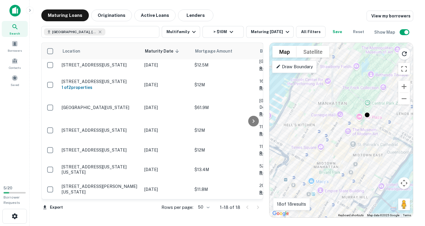
drag, startPoint x: 323, startPoint y: 172, endPoint x: 378, endPoint y: 127, distance: 71.5
click at [373, 131] on div "To activate drag with keyboard, press Alt + Enter. Once in keyboard drag state,…" at bounding box center [340, 130] width 143 height 174
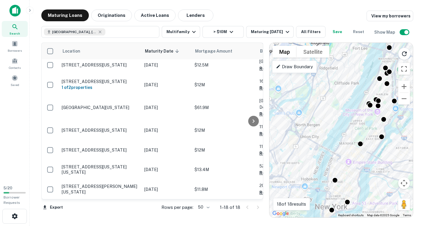
drag, startPoint x: 350, startPoint y: 189, endPoint x: 356, endPoint y: 162, distance: 27.8
click at [356, 162] on div "To activate drag with keyboard, press Alt + Enter. Once in keyboard drag state,…" at bounding box center [340, 130] width 143 height 174
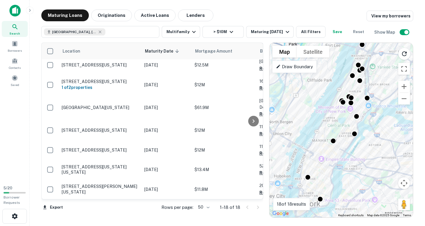
drag, startPoint x: 345, startPoint y: 131, endPoint x: 308, endPoint y: 160, distance: 47.0
click at [308, 160] on div "To activate drag with keyboard, press Alt + Enter. Once in keyboard drag state,…" at bounding box center [340, 130] width 143 height 174
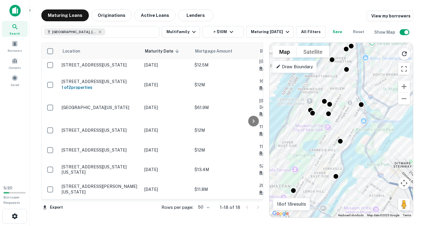
drag, startPoint x: 295, startPoint y: 160, endPoint x: 324, endPoint y: 127, distance: 44.1
click at [324, 128] on div "To activate drag with keyboard, press Alt + Enter. Once in keyboard drag state,…" at bounding box center [340, 130] width 143 height 174
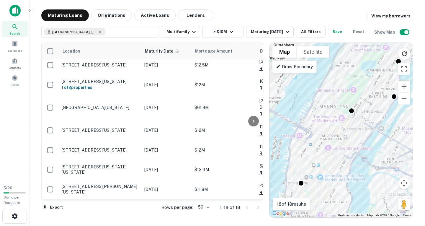
drag, startPoint x: 315, startPoint y: 173, endPoint x: 340, endPoint y: 129, distance: 50.7
click at [339, 130] on div "To activate drag with keyboard, press Alt + Enter. Once in keyboard drag state,…" at bounding box center [340, 130] width 143 height 174
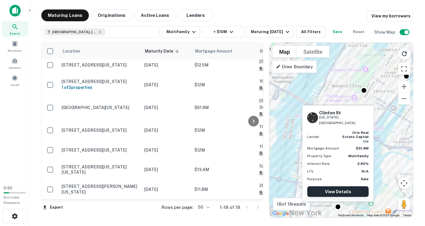
click at [341, 191] on link "View Details" at bounding box center [337, 191] width 61 height 11
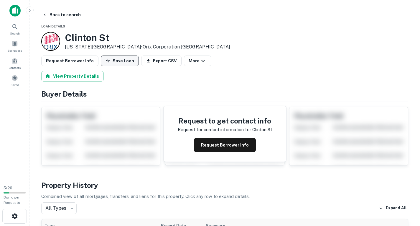
click at [127, 60] on button "Save Loan" at bounding box center [120, 60] width 38 height 11
click at [77, 61] on button "Request Borrower Info" at bounding box center [69, 60] width 57 height 11
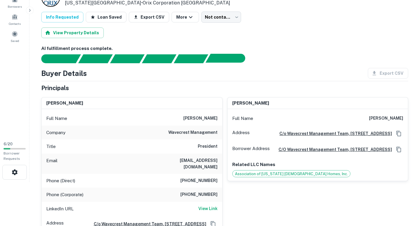
scroll to position [30, 0]
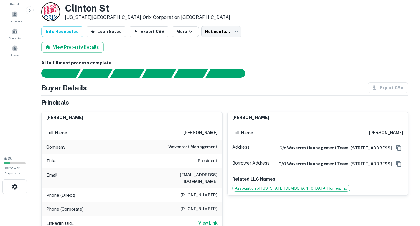
click at [389, 86] on div "Export CSV" at bounding box center [385, 87] width 45 height 11
click at [144, 30] on button "Export CSV" at bounding box center [149, 31] width 40 height 11
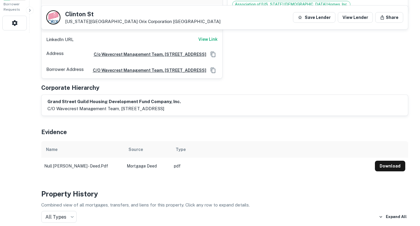
scroll to position [266, 0]
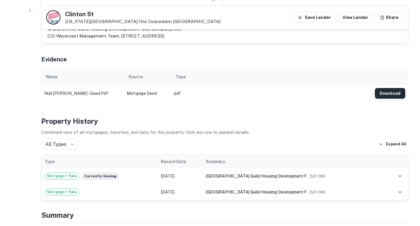
click at [399, 97] on button "Download" at bounding box center [390, 93] width 30 height 11
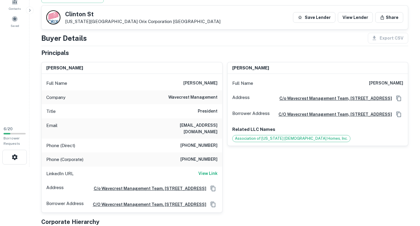
scroll to position [0, 0]
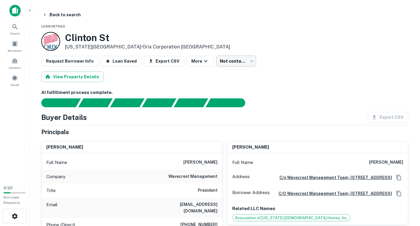
click at [228, 63] on body "Search Borrowers Contacts Saved 6 / 20 Borrower Requests Back to search Loan De…" at bounding box center [210, 113] width 420 height 226
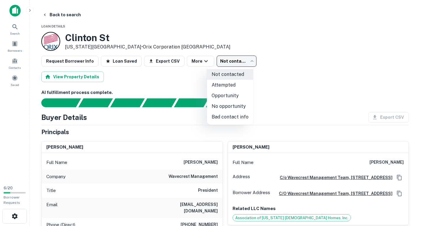
click at [266, 37] on div at bounding box center [212, 113] width 425 height 226
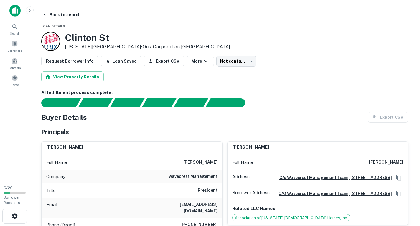
click at [102, 36] on h3 "Clinton St" at bounding box center [148, 37] width 166 height 11
click at [79, 37] on h3 "Clinton St" at bounding box center [148, 37] width 166 height 11
drag, startPoint x: 70, startPoint y: 41, endPoint x: 110, endPoint y: 40, distance: 39.8
click at [110, 40] on h3 "Clinton St" at bounding box center [148, 37] width 166 height 11
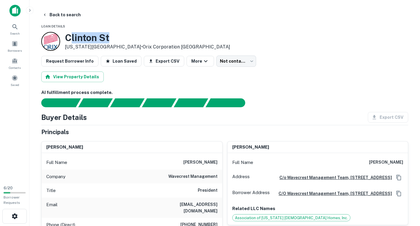
click at [159, 37] on h3 "Clinton St" at bounding box center [148, 37] width 166 height 11
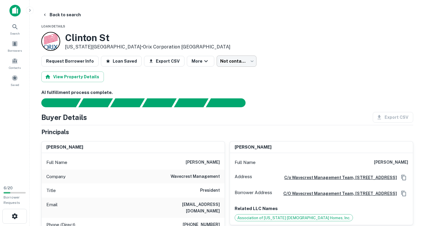
click at [232, 63] on body "Search Borrowers Contacts Saved 6 / 20 Borrower Requests Back to search Loan De…" at bounding box center [212, 113] width 425 height 226
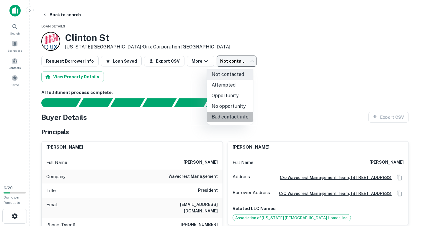
click at [228, 114] on li "Bad contact info" at bounding box center [230, 117] width 46 height 11
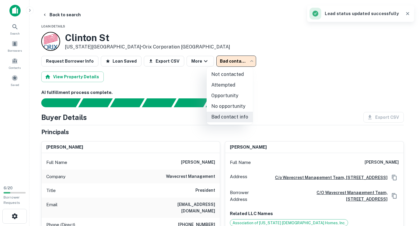
click at [237, 59] on body "**********" at bounding box center [210, 113] width 420 height 226
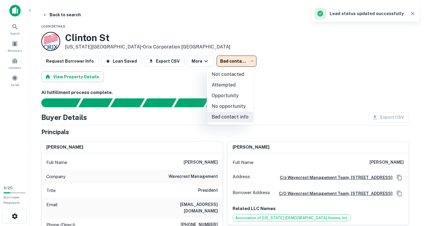
click at [232, 72] on li "Not contacted" at bounding box center [230, 74] width 46 height 11
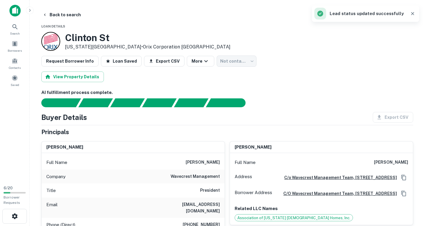
type input "****"
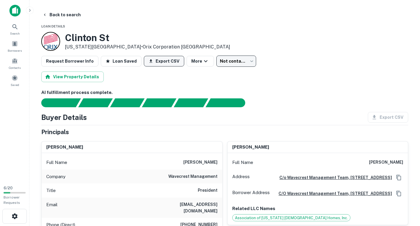
click at [162, 60] on button "Export CSV" at bounding box center [164, 61] width 40 height 11
click at [349, 117] on div "Buyer Details Export CSV" at bounding box center [224, 117] width 367 height 11
click at [81, 72] on button "View Property Details" at bounding box center [72, 76] width 63 height 11
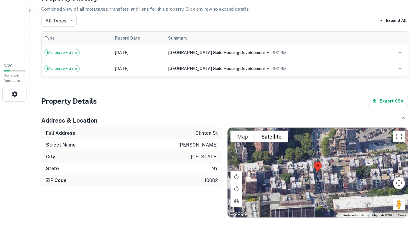
scroll to position [114, 0]
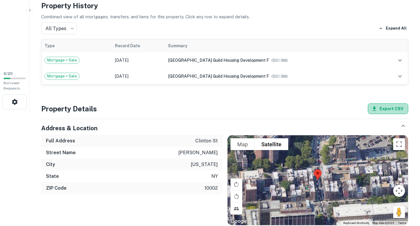
click at [392, 107] on button "Export CSV" at bounding box center [388, 108] width 40 height 11
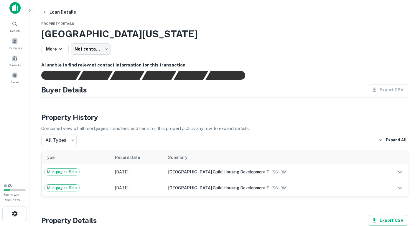
scroll to position [0, 0]
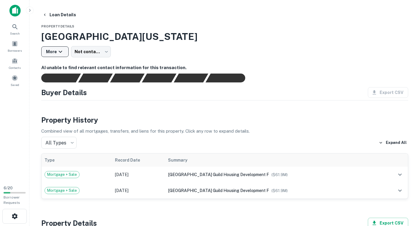
click at [53, 49] on button "More" at bounding box center [54, 51] width 27 height 11
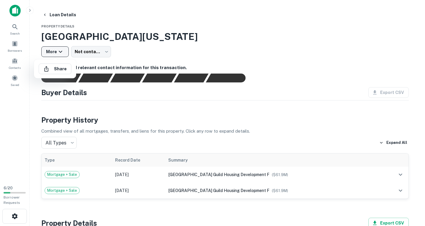
click at [53, 49] on div at bounding box center [212, 113] width 425 height 226
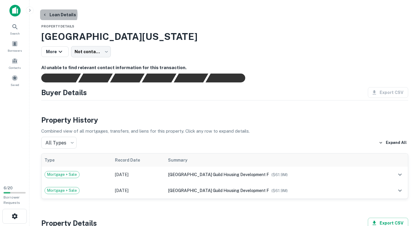
click at [56, 14] on button "Loan Details" at bounding box center [59, 14] width 38 height 11
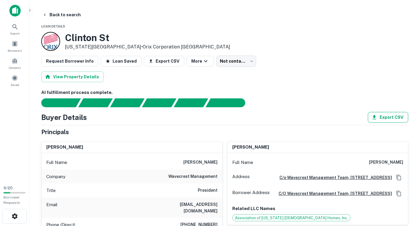
click at [388, 115] on button "Export CSV" at bounding box center [388, 117] width 40 height 11
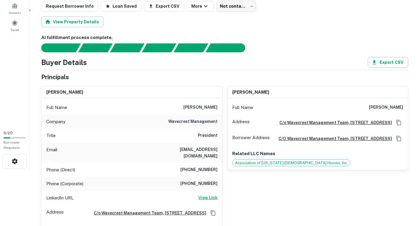
scroll to position [59, 0]
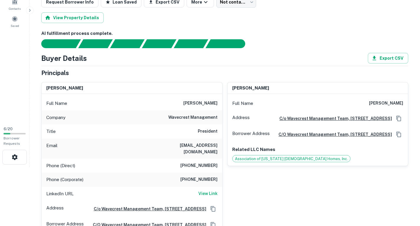
click at [13, 81] on div "Search Borrowers Contacts Saved" at bounding box center [14, 31] width 29 height 181
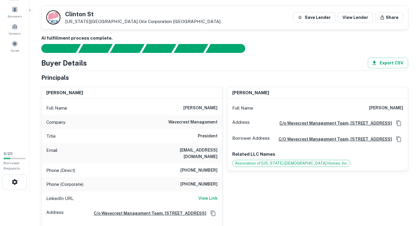
scroll to position [0, 0]
